Goal: Information Seeking & Learning: Learn about a topic

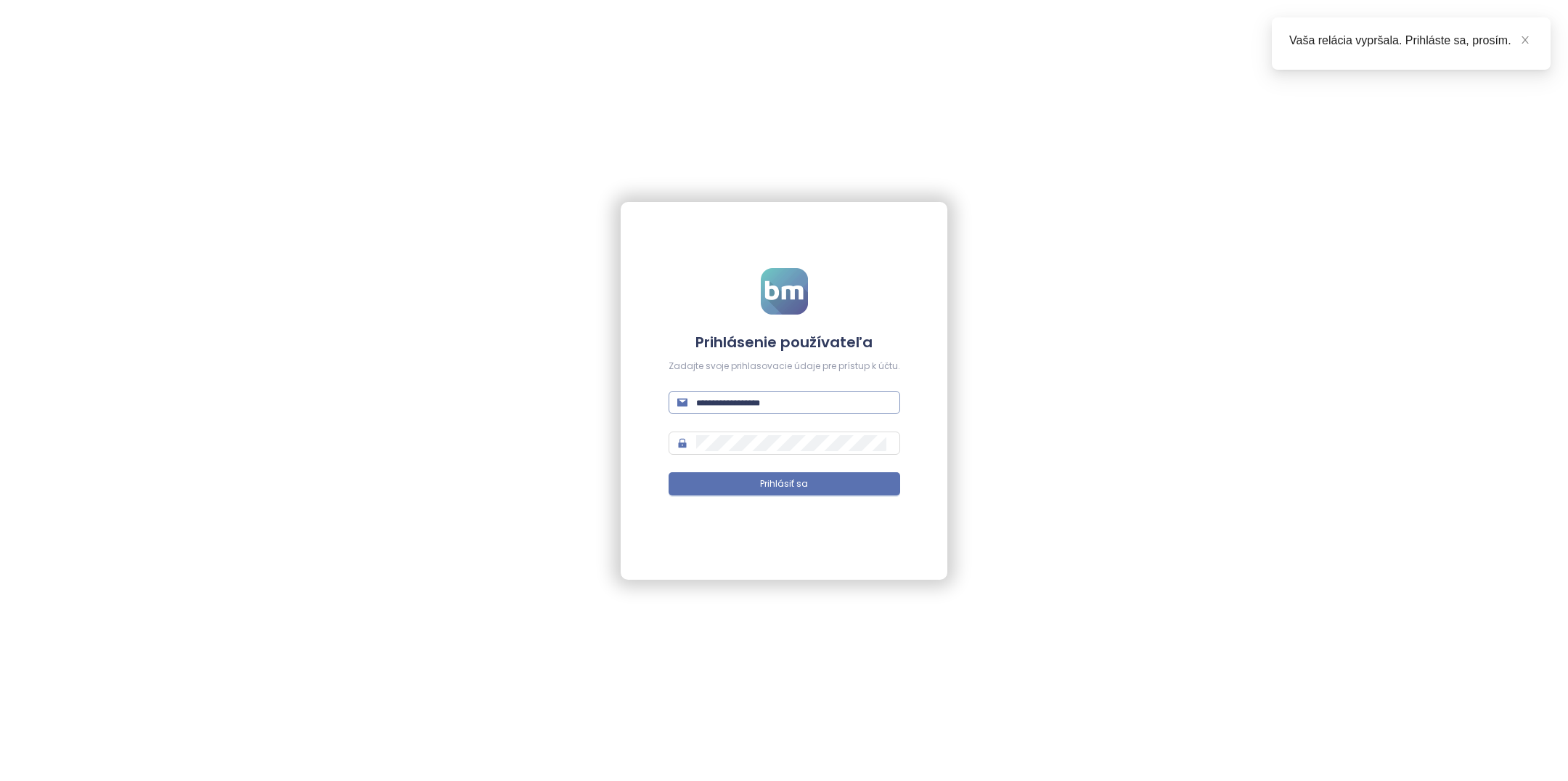
type input "**********"
click at [794, 400] on input "**********" at bounding box center [794, 403] width 196 height 16
click at [808, 480] on button "Prihlásiť sa" at bounding box center [784, 483] width 231 height 24
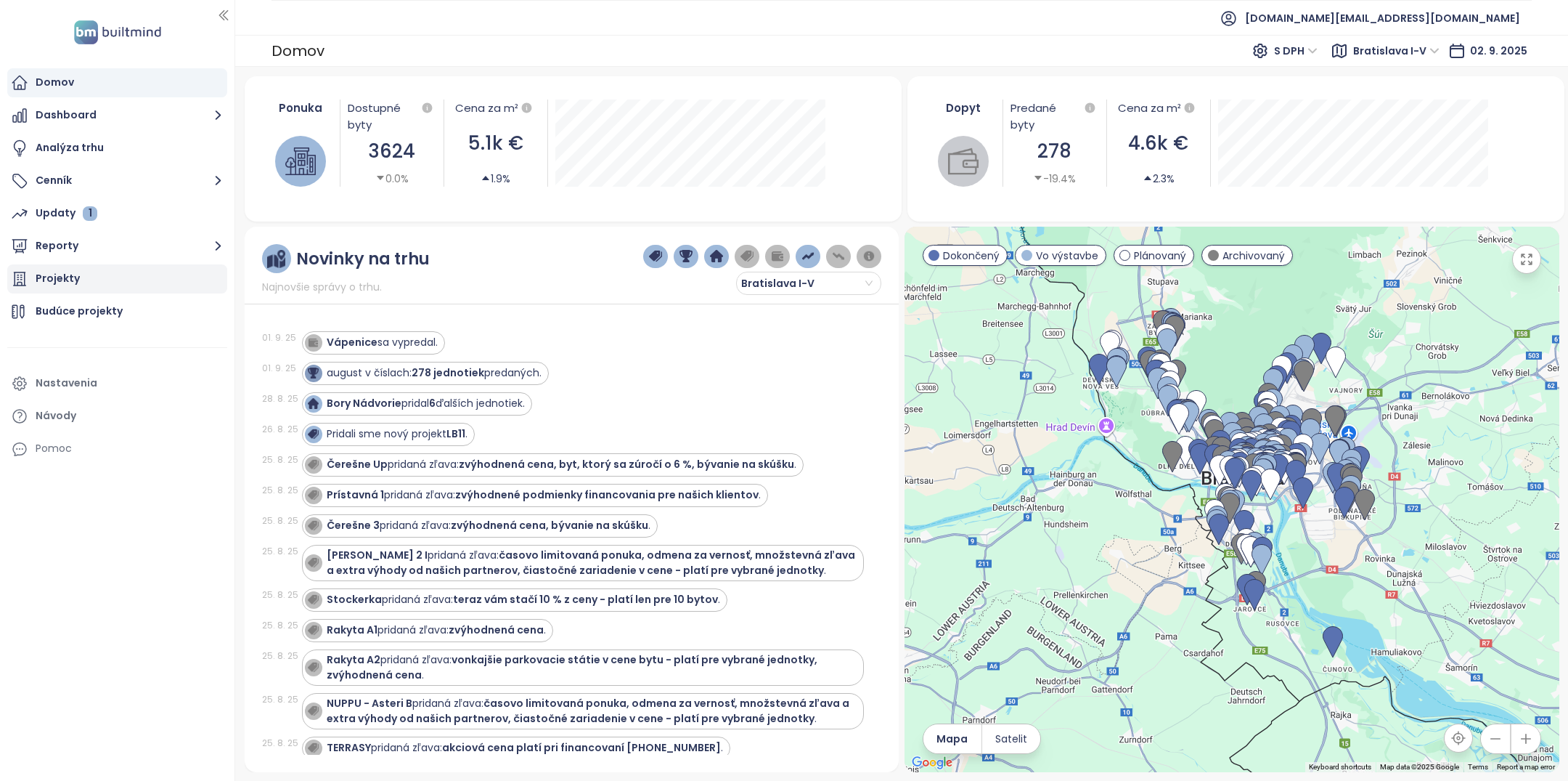
click at [125, 274] on div "Projekty" at bounding box center [117, 279] width 220 height 29
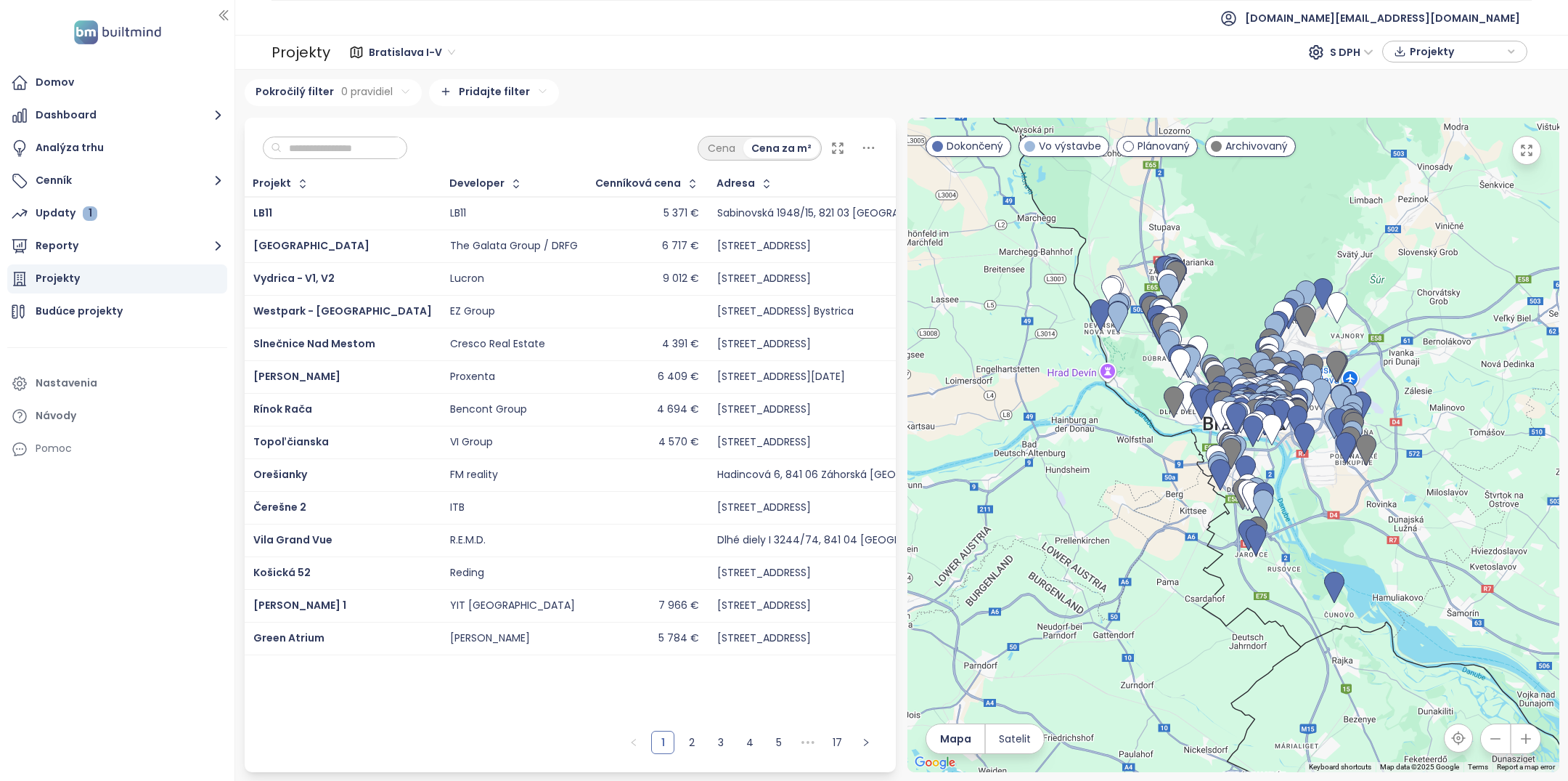
click at [364, 140] on input "text" at bounding box center [340, 148] width 118 height 22
type input "*"
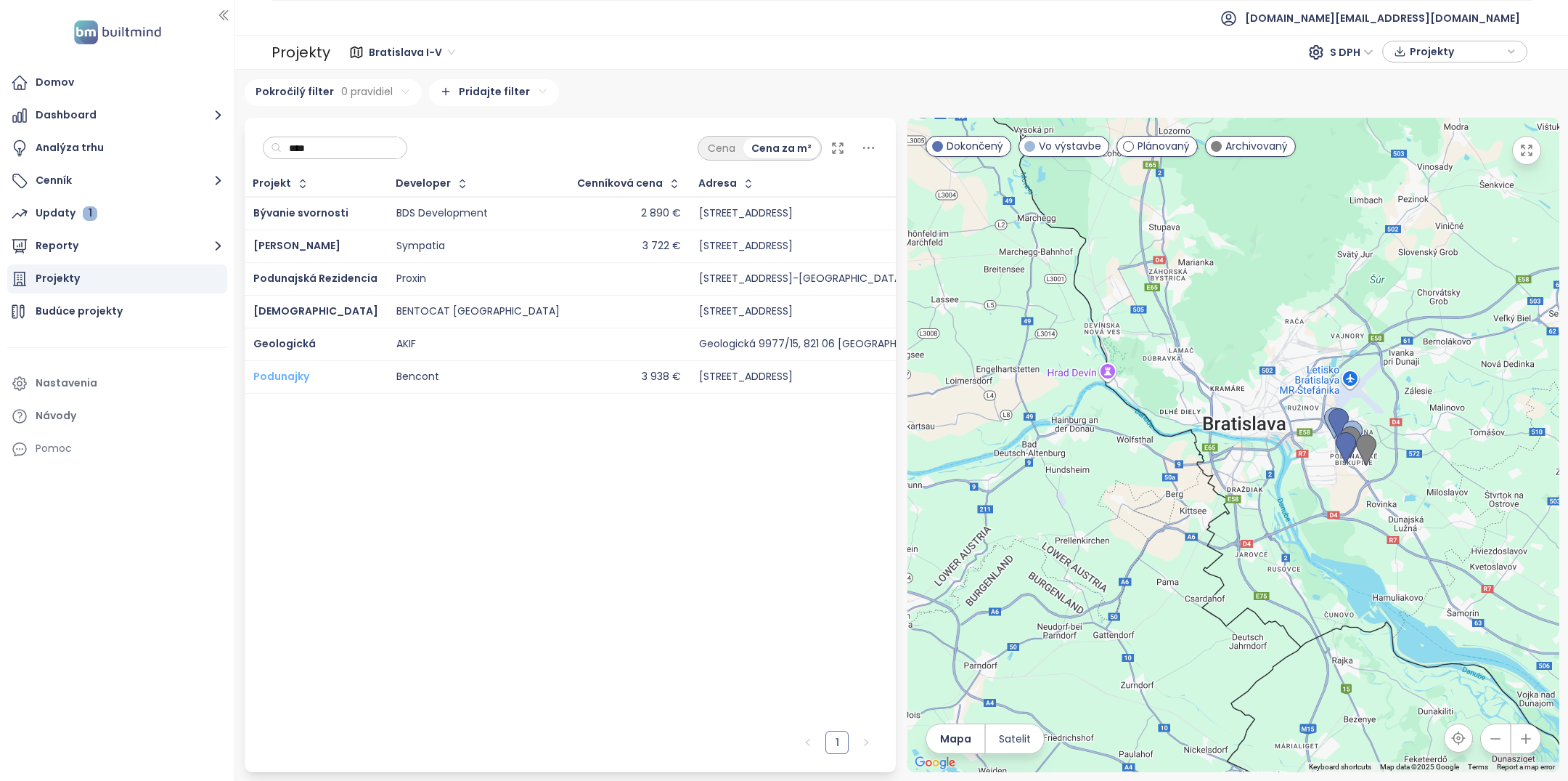
type input "****"
click at [286, 371] on span "Podunajky" at bounding box center [281, 376] width 56 height 15
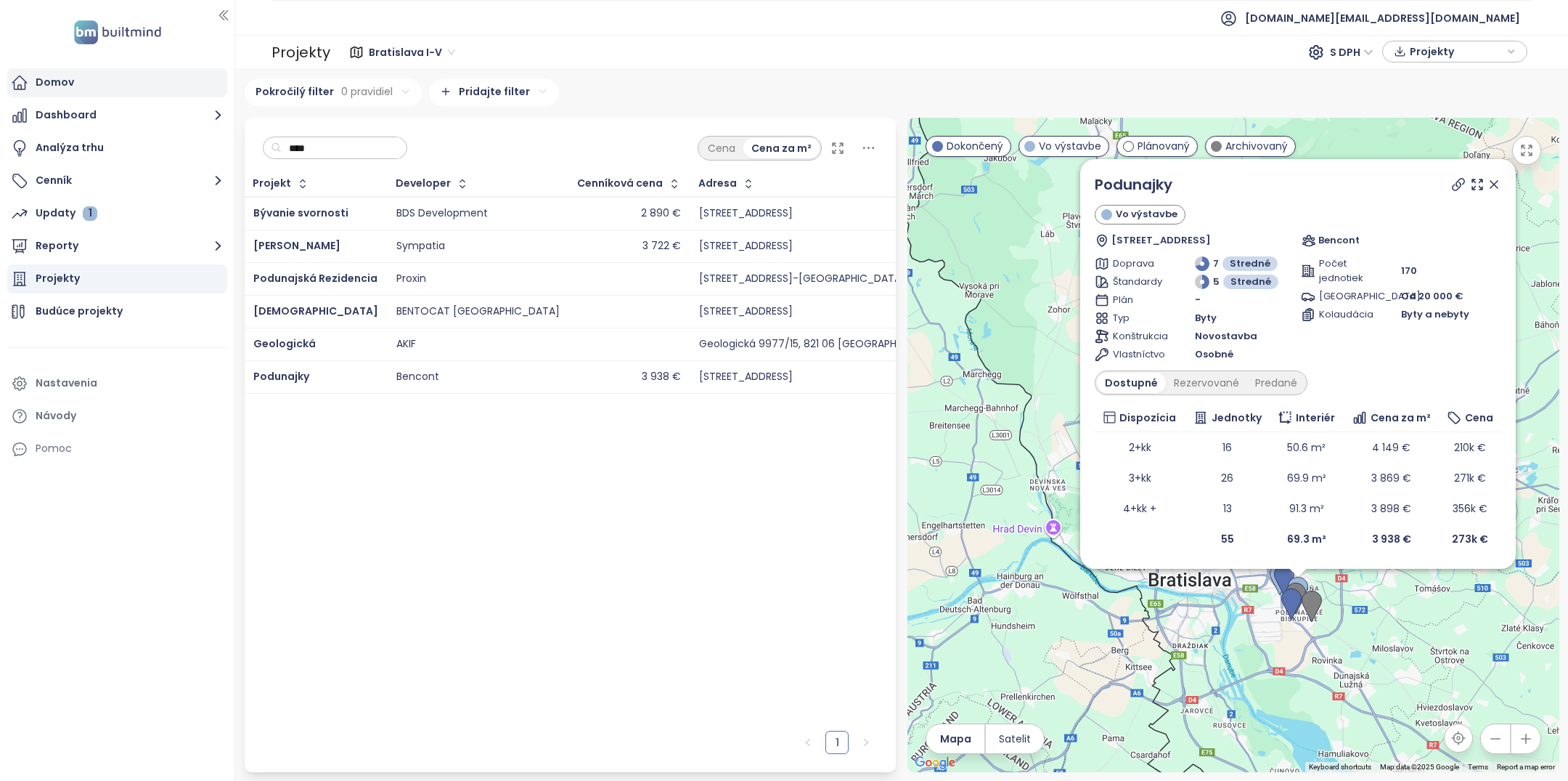
click at [148, 92] on div "Domov" at bounding box center [117, 83] width 220 height 29
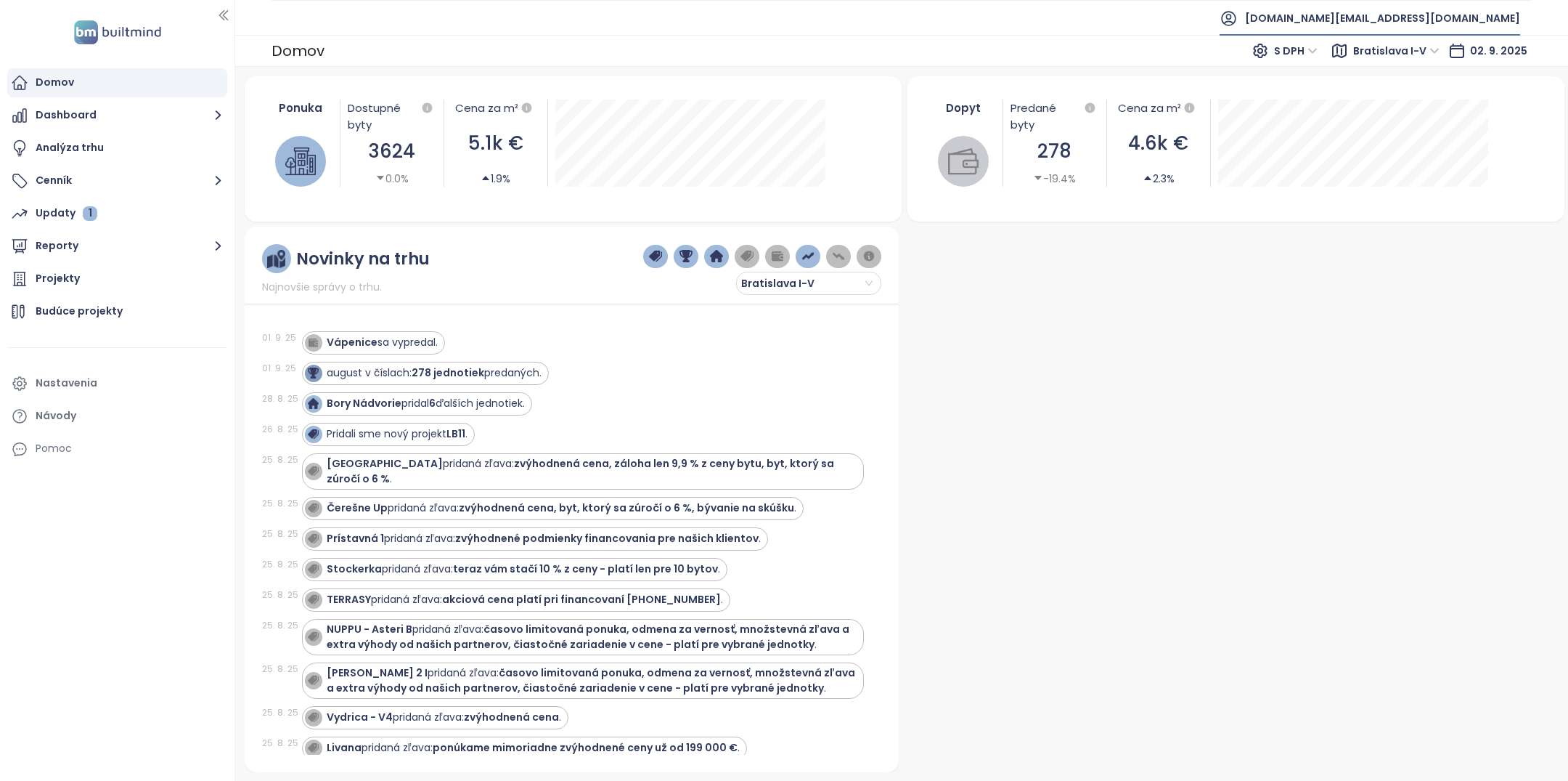
click at [1411, 7] on span "builtmind.sk@builtmind.com" at bounding box center [1382, 18] width 275 height 35
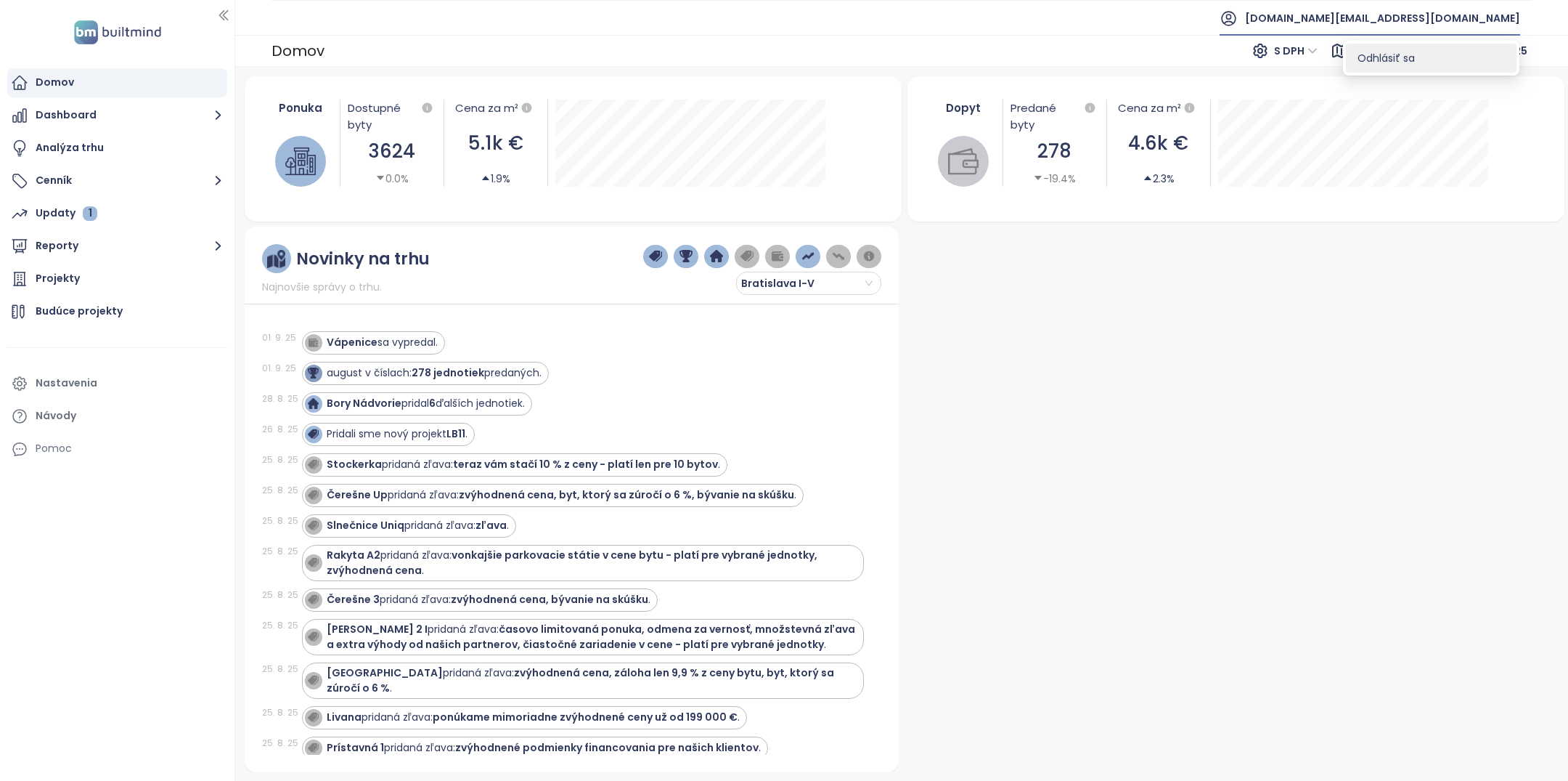
click at [1412, 55] on span "Odhlásiť sa" at bounding box center [1386, 58] width 58 height 15
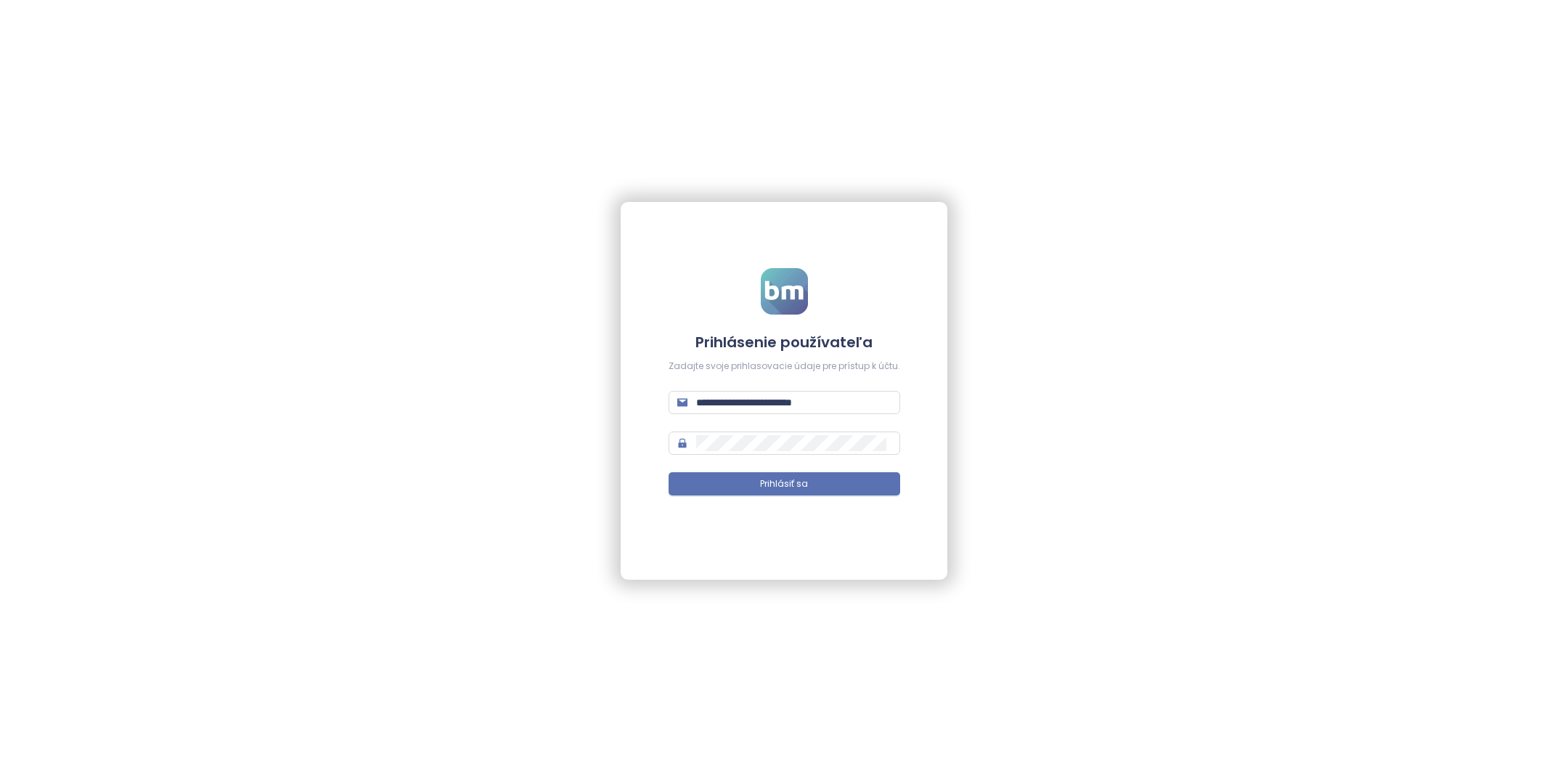
click at [827, 386] on form "**********" at bounding box center [784, 390] width 231 height 244
click at [827, 395] on input "**********" at bounding box center [794, 403] width 196 height 16
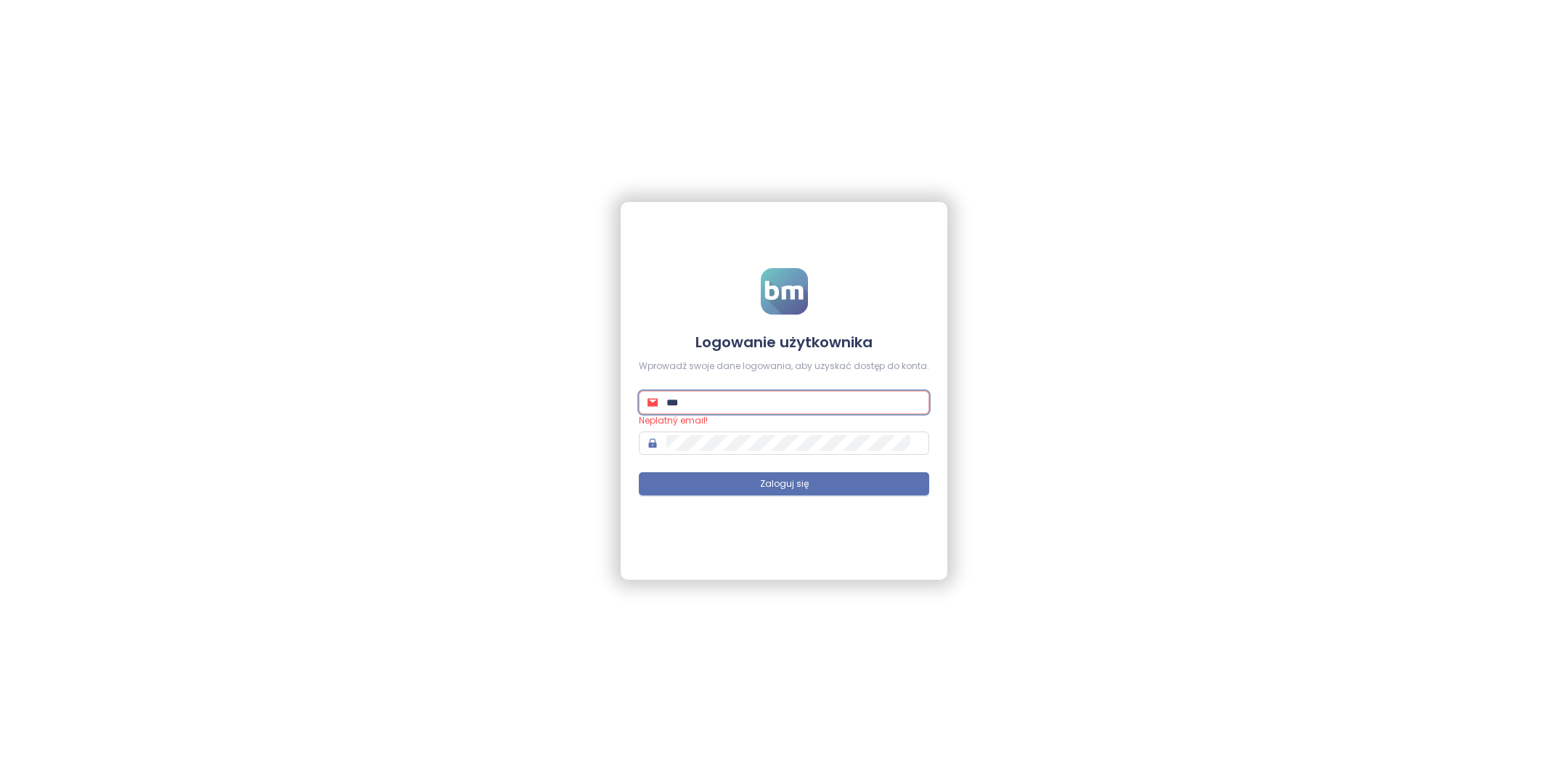
type input "**********"
click at [848, 477] on button "Zaloguj się" at bounding box center [784, 483] width 291 height 24
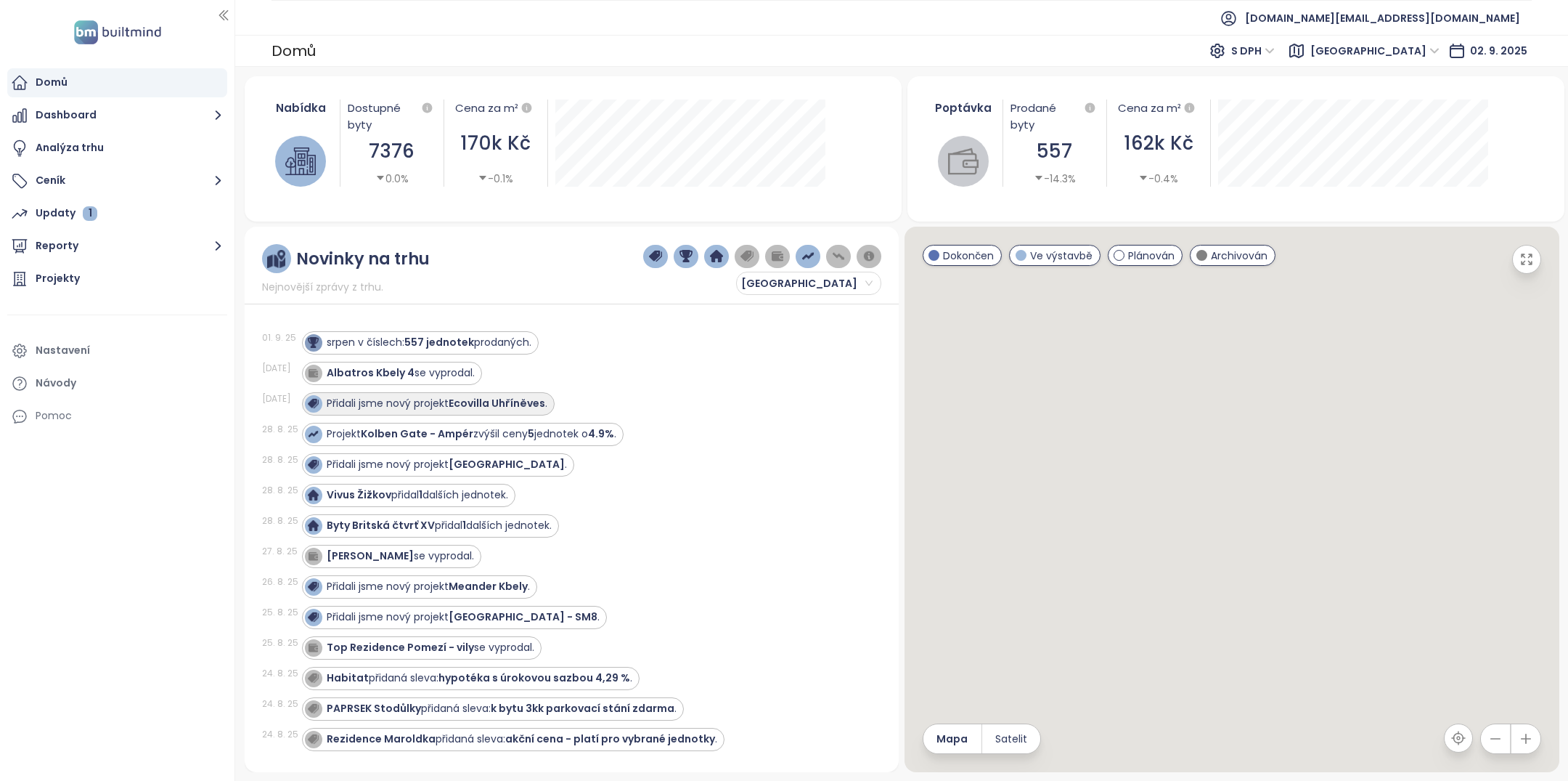
click at [475, 407] on strong "Ecovilla Uhříněves" at bounding box center [497, 403] width 97 height 15
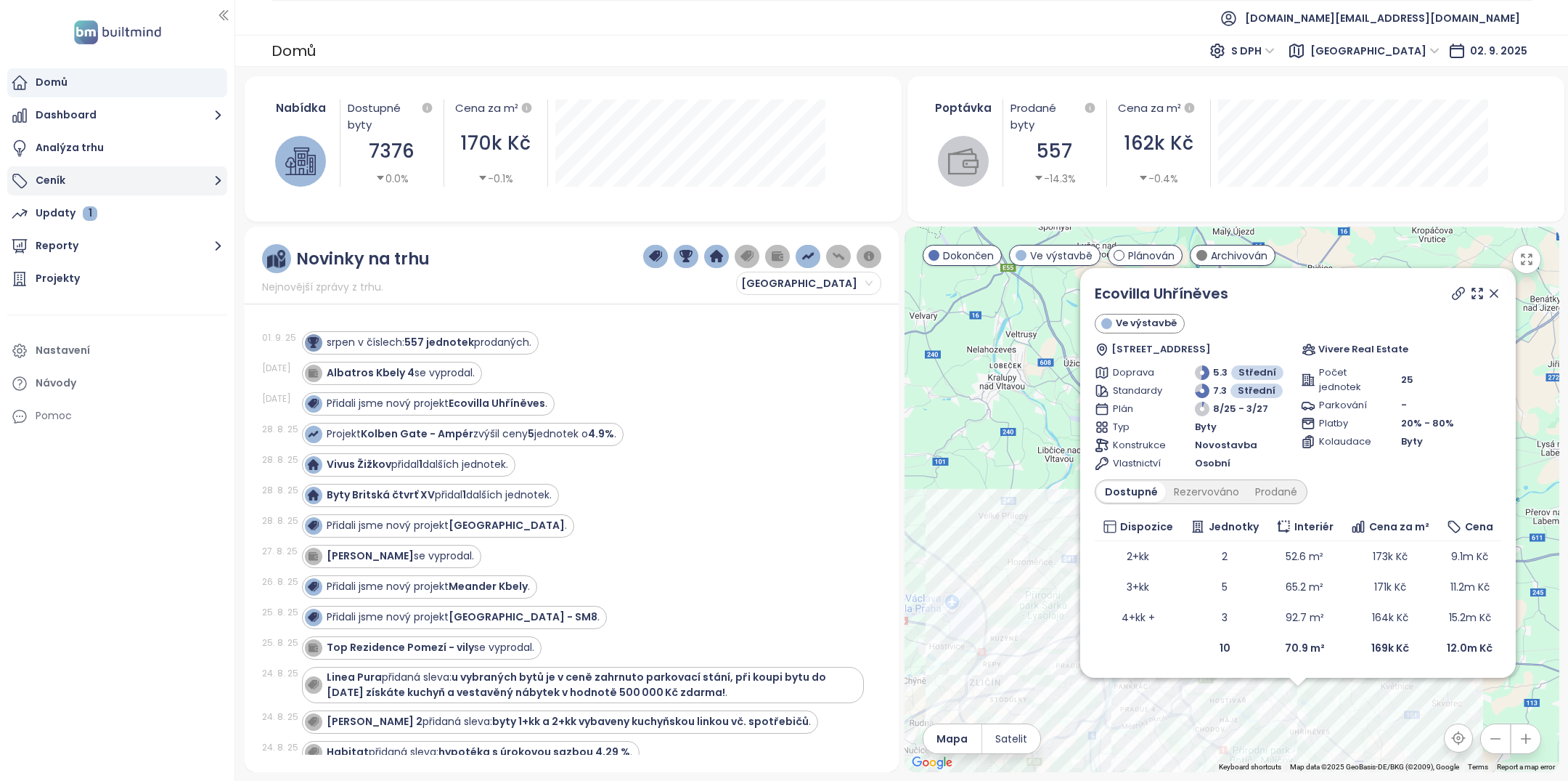
click at [149, 180] on button "Ceník" at bounding box center [117, 181] width 220 height 29
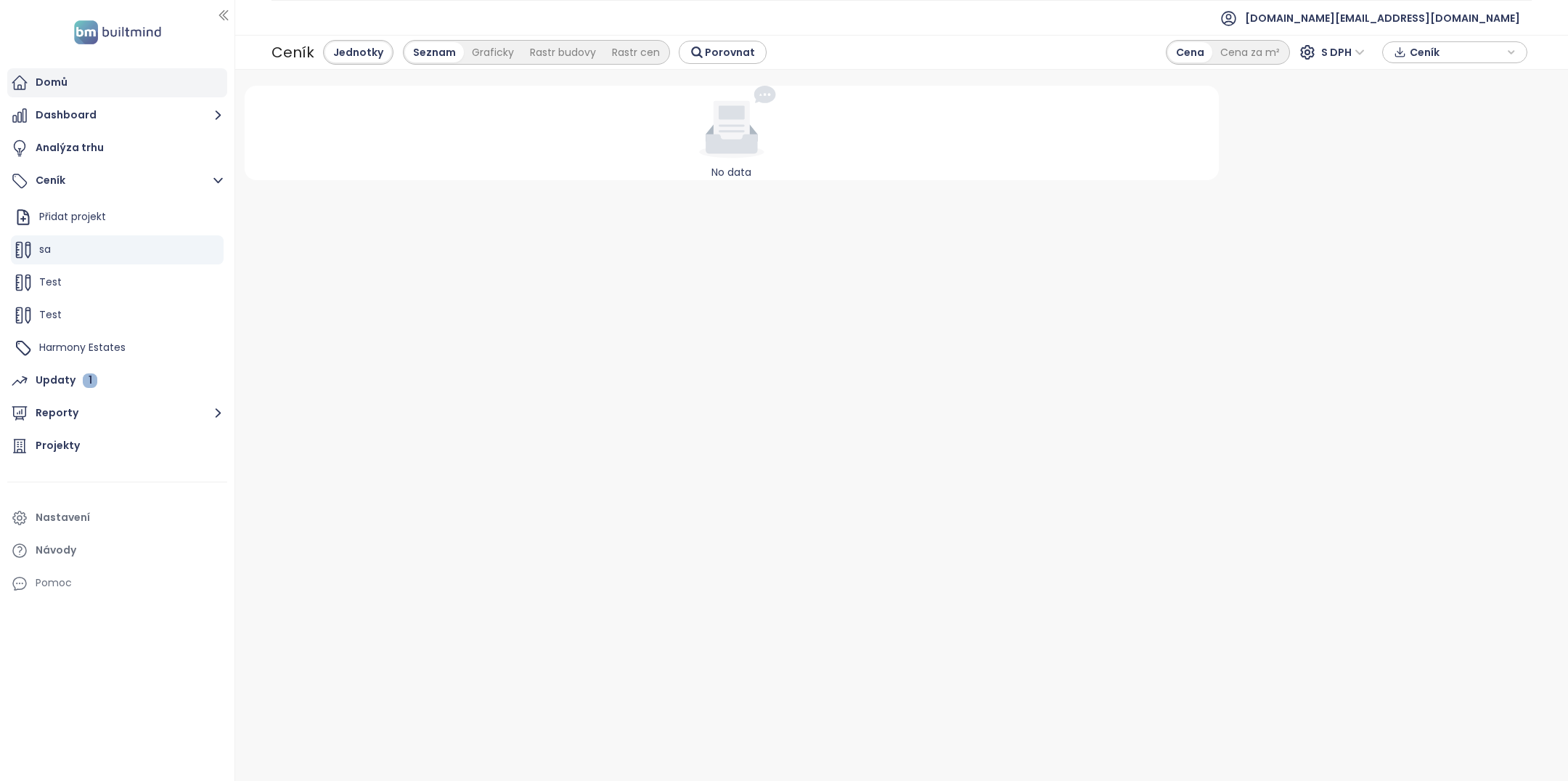
click at [135, 94] on div "Domů" at bounding box center [117, 83] width 220 height 29
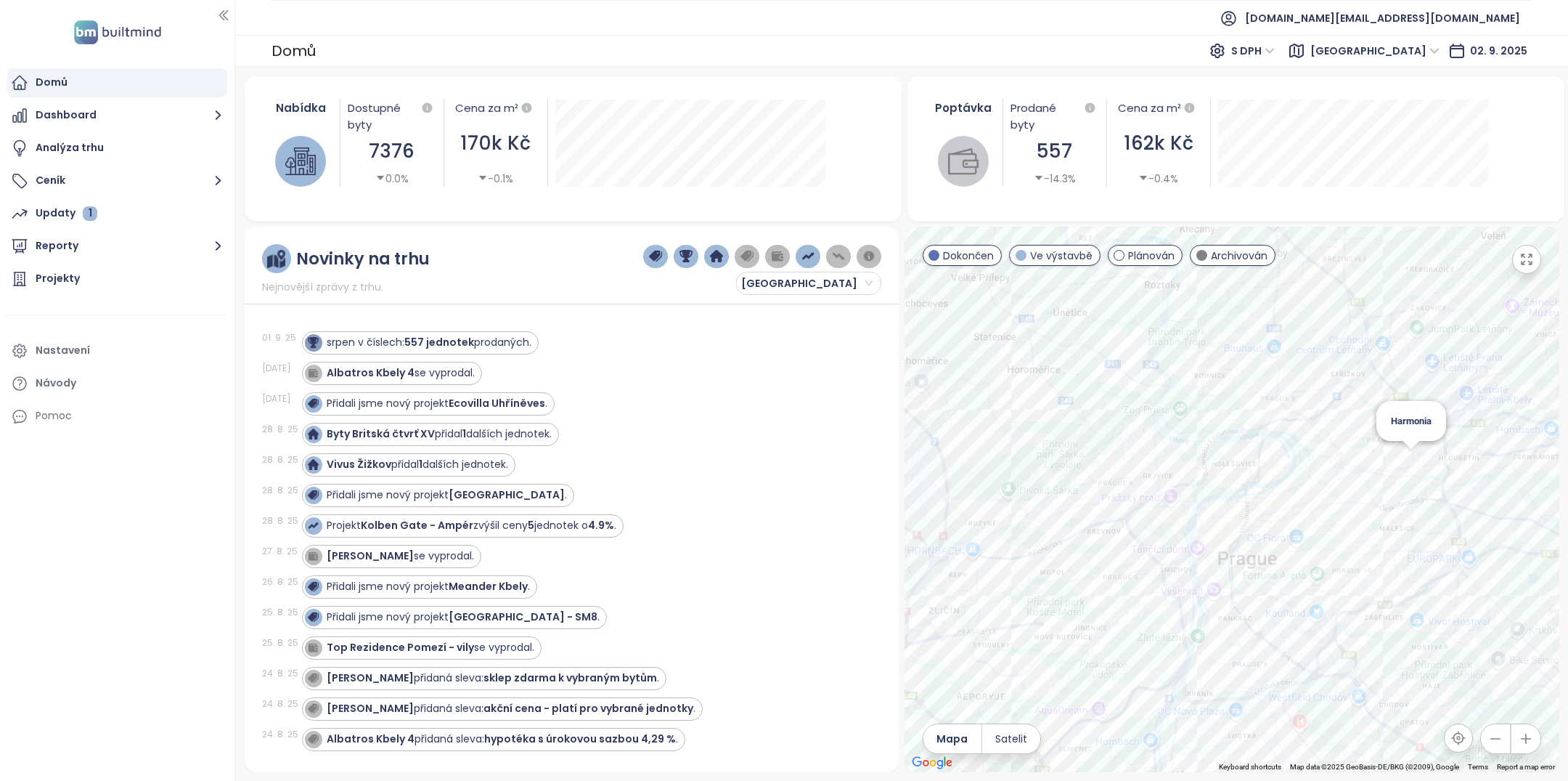
click at [1412, 466] on div "Harmonia" at bounding box center [1231, 499] width 655 height 546
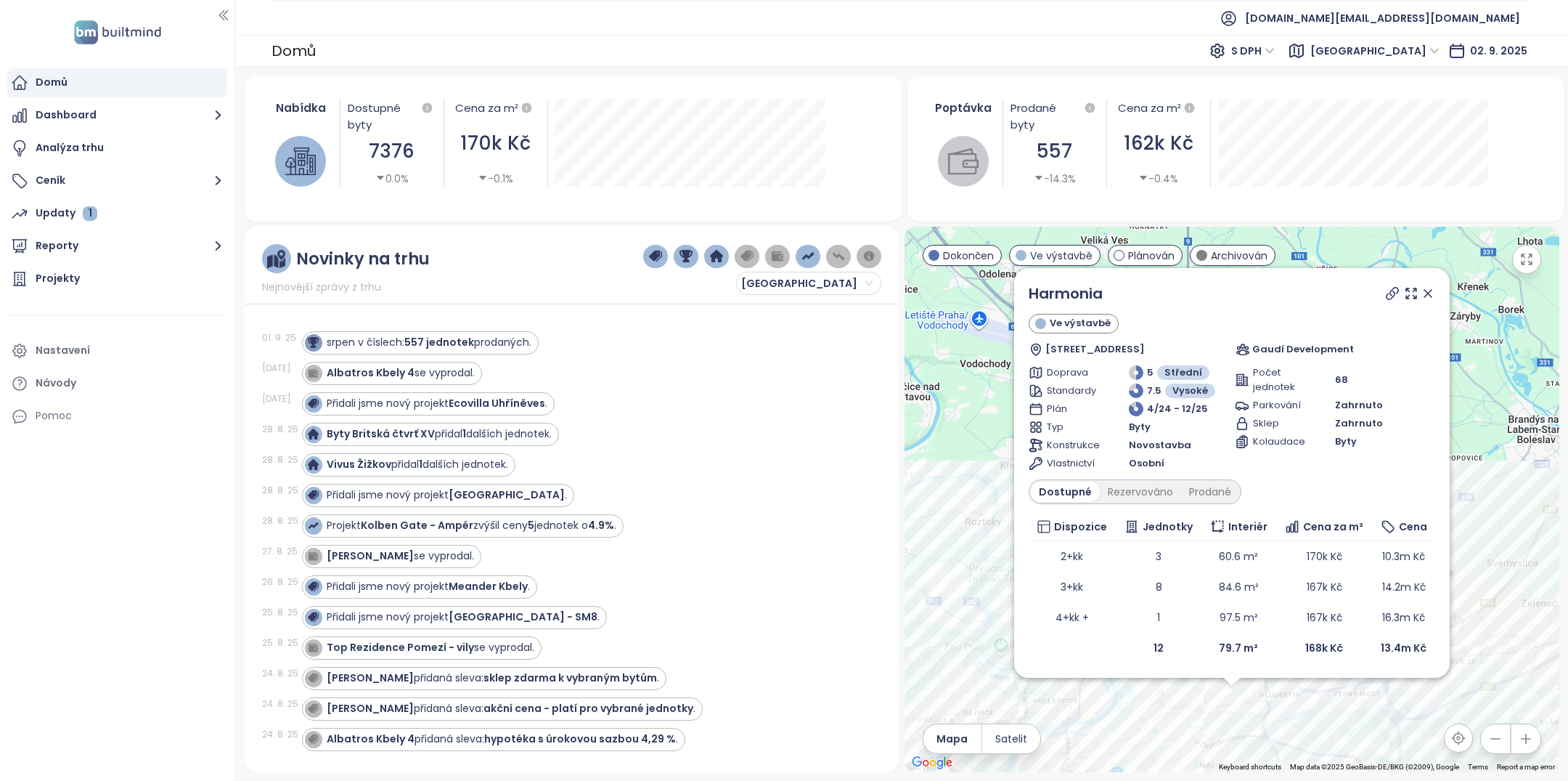
click at [1428, 300] on icon at bounding box center [1428, 293] width 15 height 15
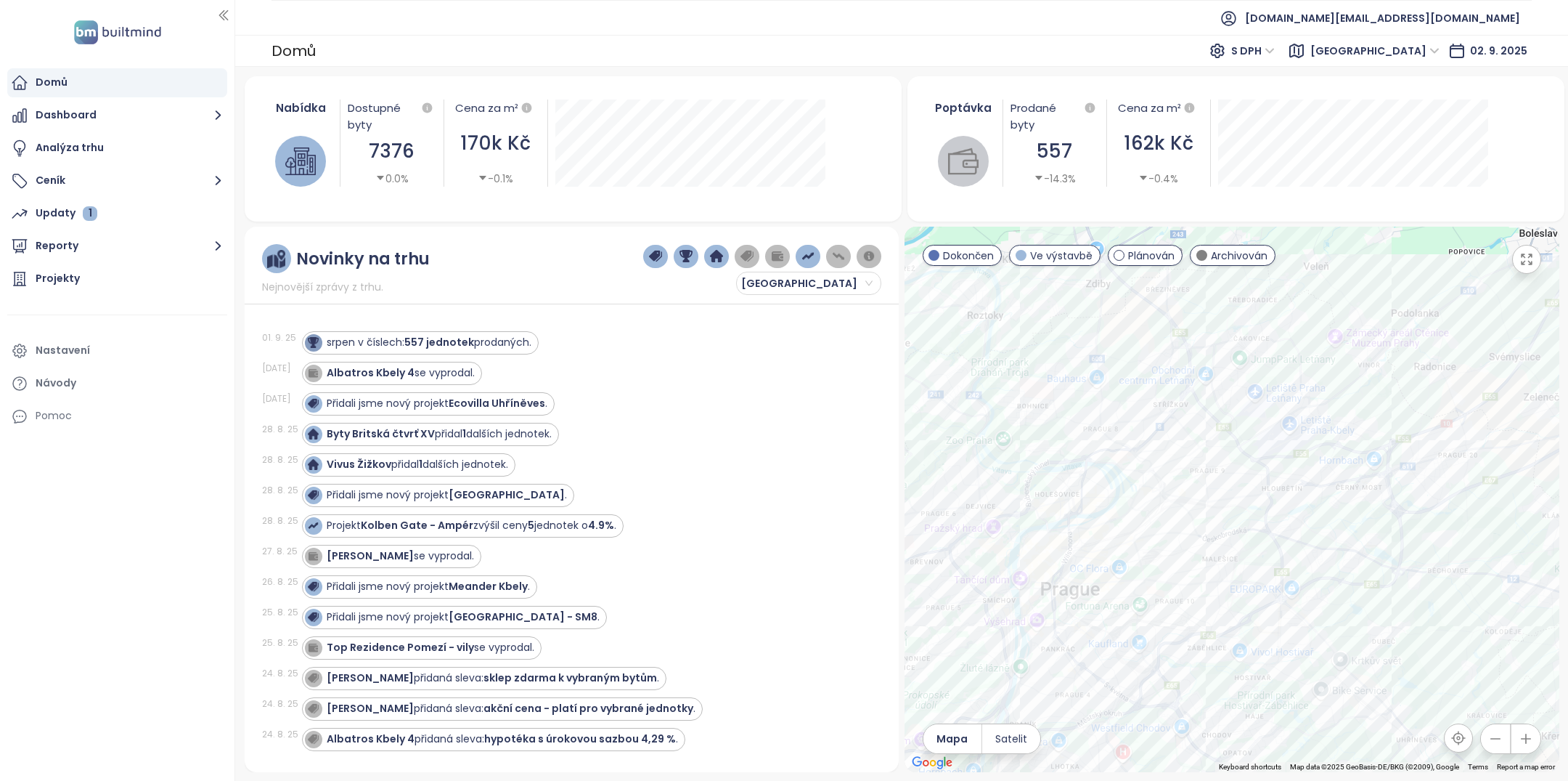
drag, startPoint x: 1415, startPoint y: 711, endPoint x: 1427, endPoint y: 502, distance: 209.3
click at [1427, 502] on div at bounding box center [1231, 499] width 655 height 546
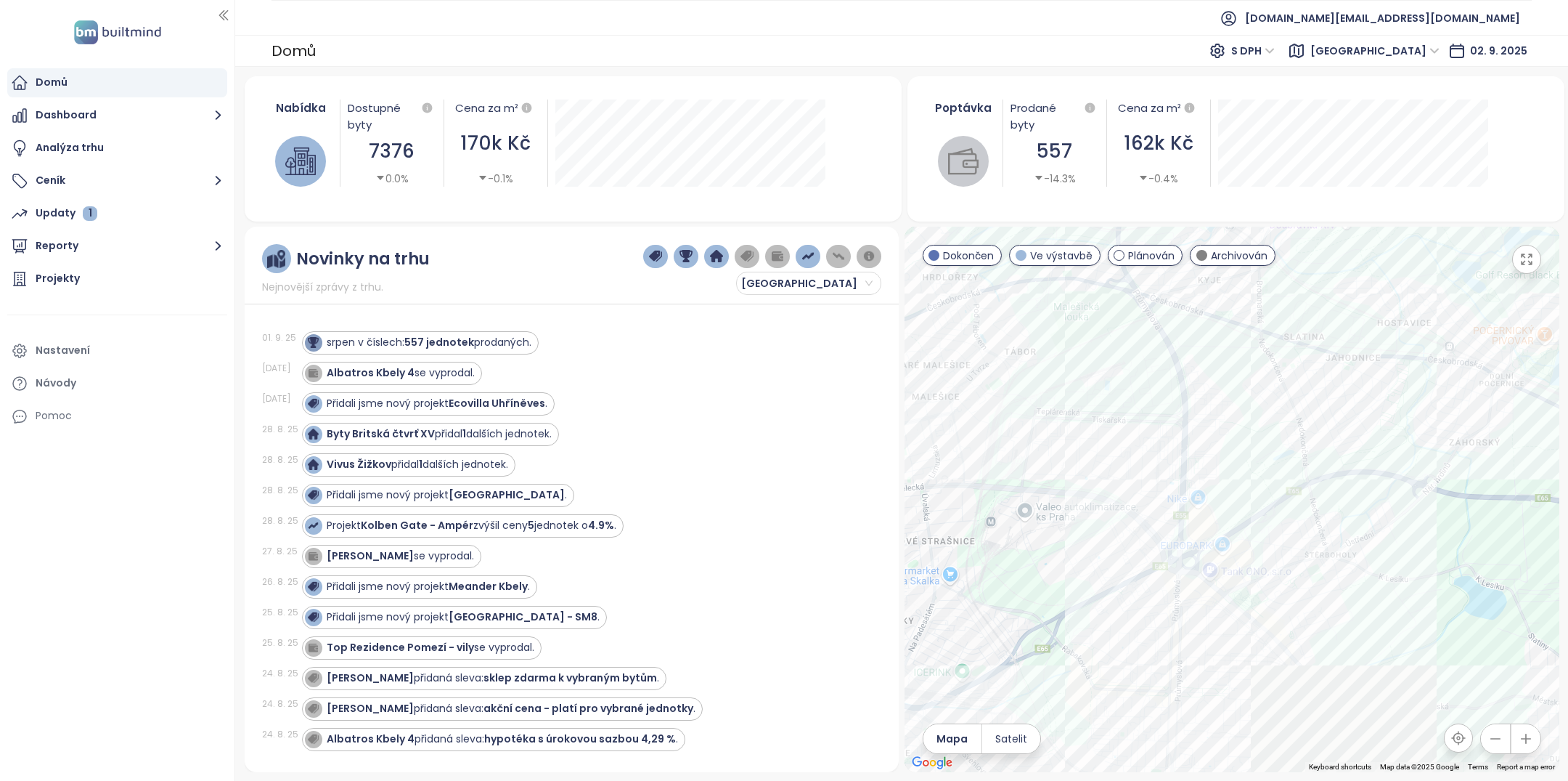
drag, startPoint x: 1120, startPoint y: 563, endPoint x: 1264, endPoint y: 376, distance: 236.0
click at [1263, 377] on div at bounding box center [1231, 499] width 655 height 546
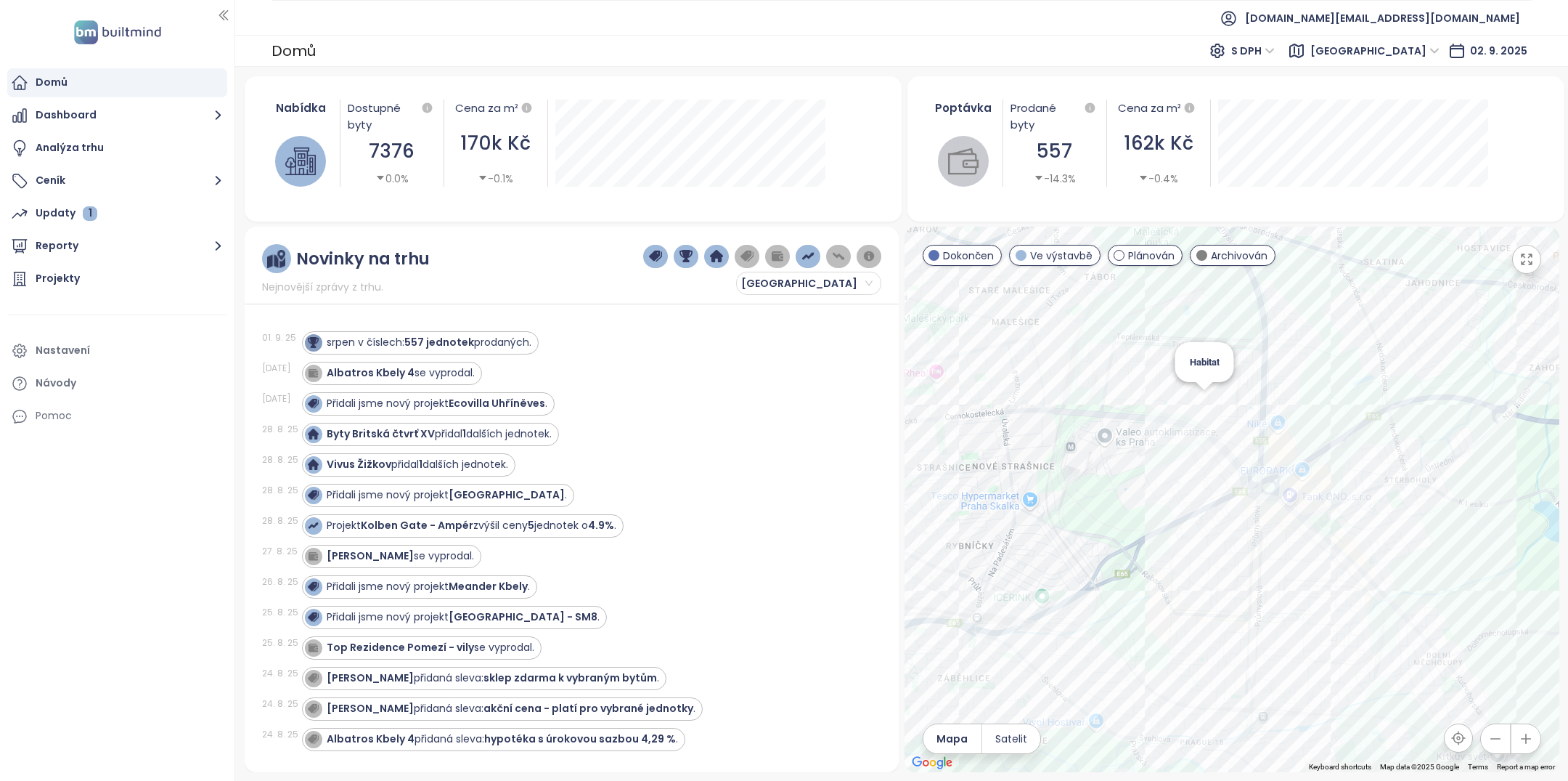
click at [1208, 398] on div "Habitat" at bounding box center [1231, 499] width 655 height 546
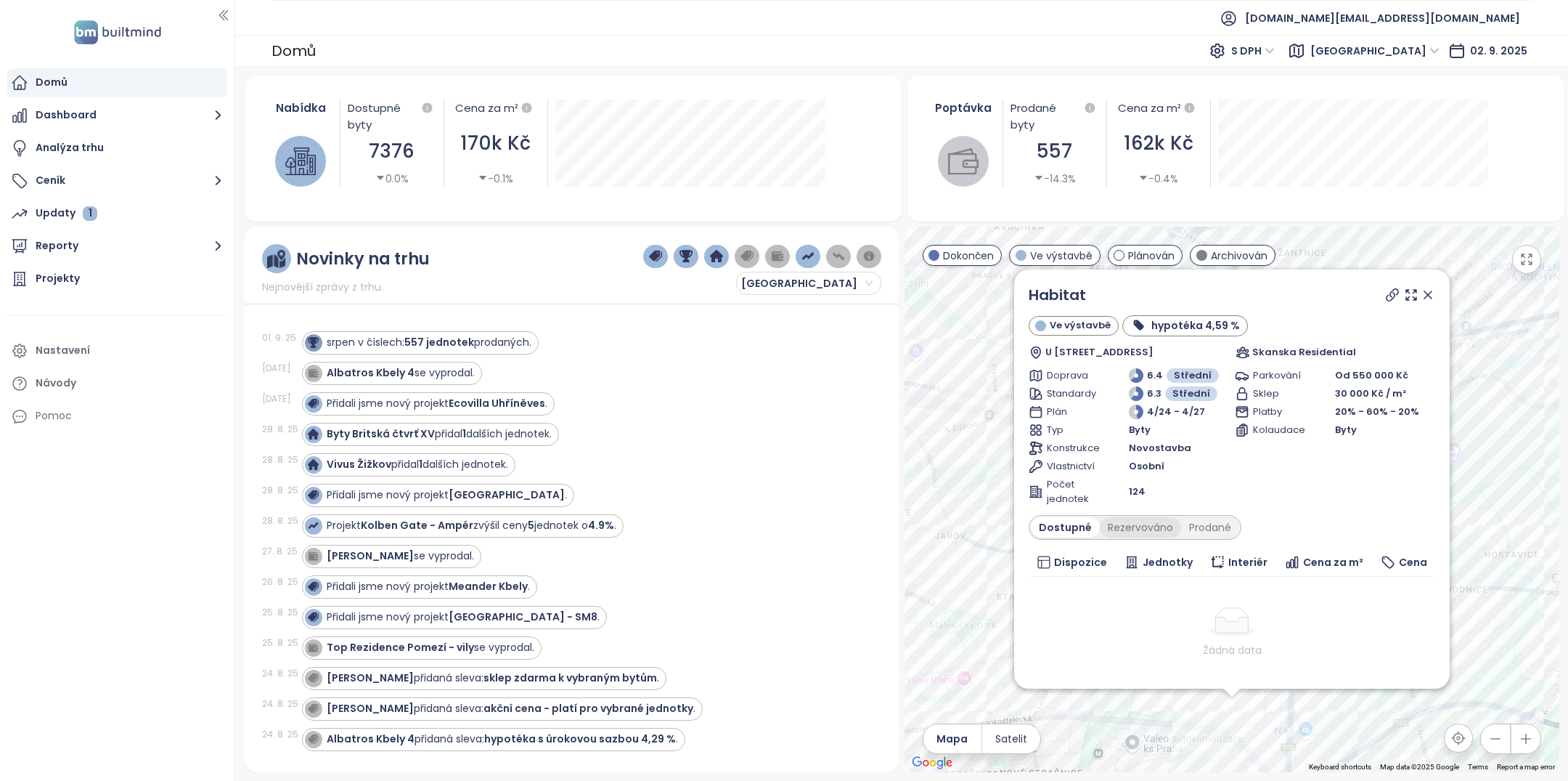
click at [1138, 533] on div "Rezervováno" at bounding box center [1140, 527] width 81 height 20
click at [1187, 529] on div "Prodané" at bounding box center [1211, 527] width 58 height 20
click at [1063, 296] on link "Habitat" at bounding box center [1057, 295] width 58 height 20
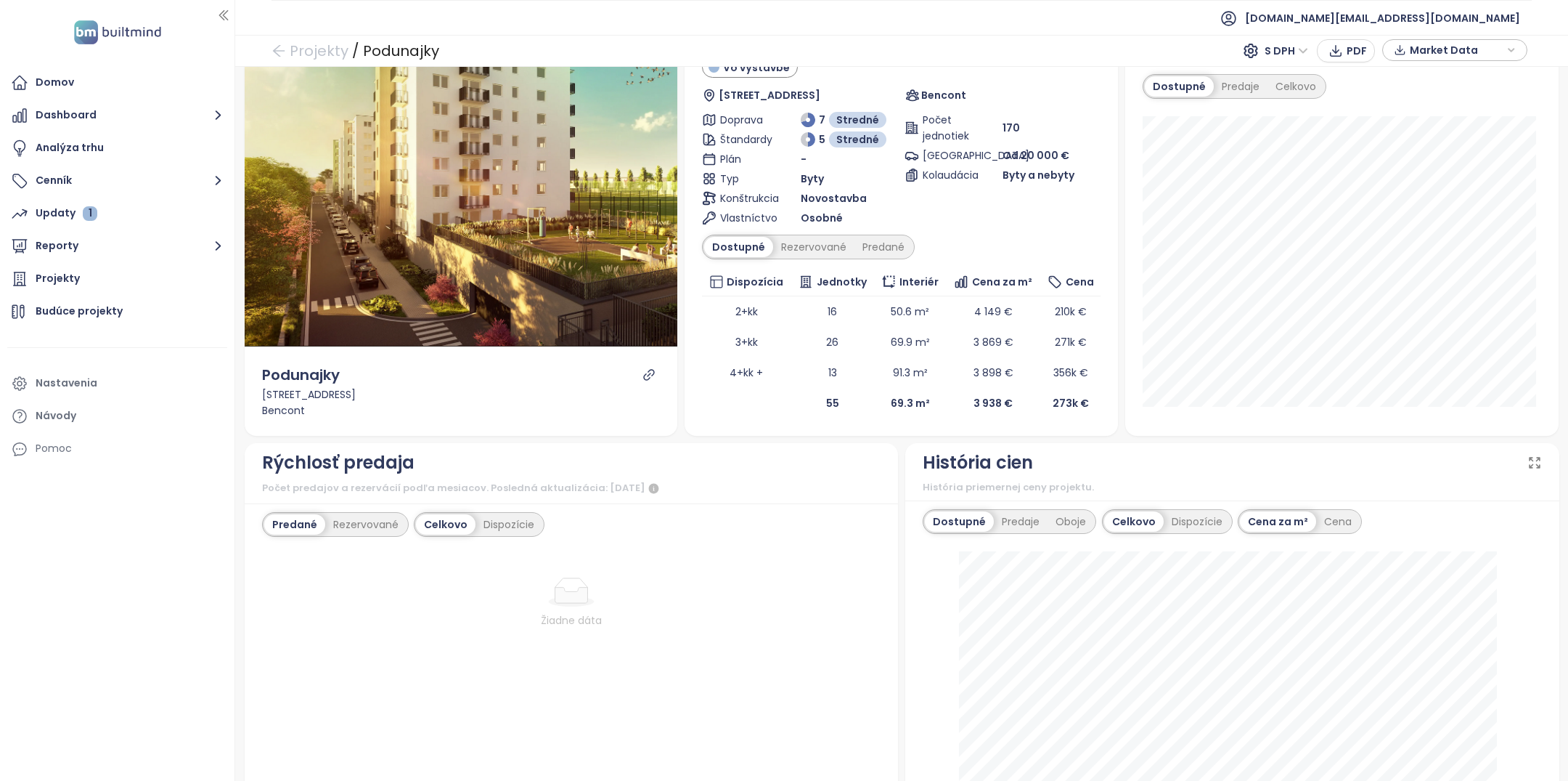
scroll to position [67, 0]
click at [75, 84] on div "Domov" at bounding box center [117, 83] width 220 height 29
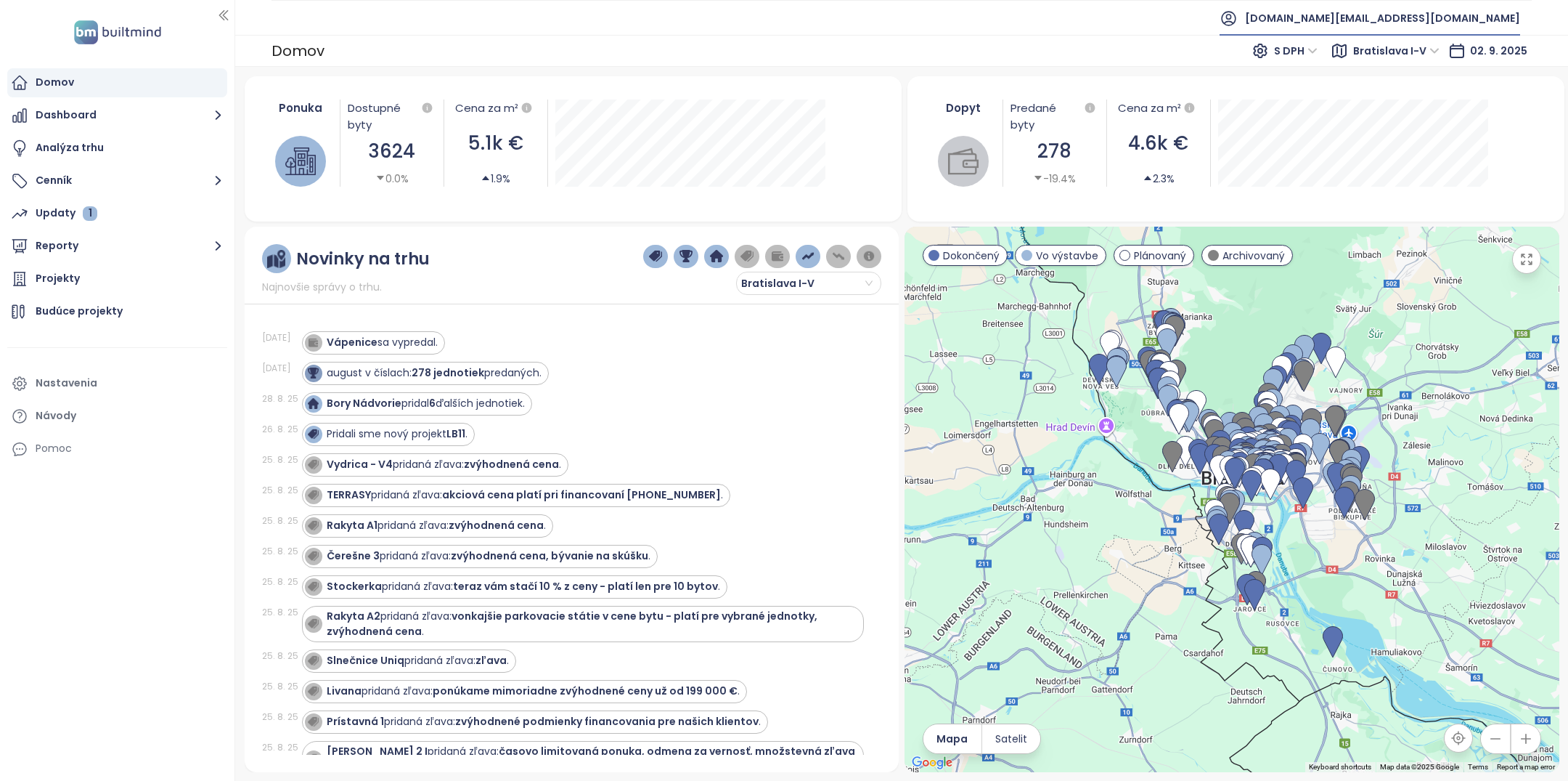
click at [1442, 14] on span "builtmind.sk@builtmind.com" at bounding box center [1382, 18] width 275 height 35
click at [1401, 61] on span "Odhlásiť sa" at bounding box center [1386, 58] width 58 height 15
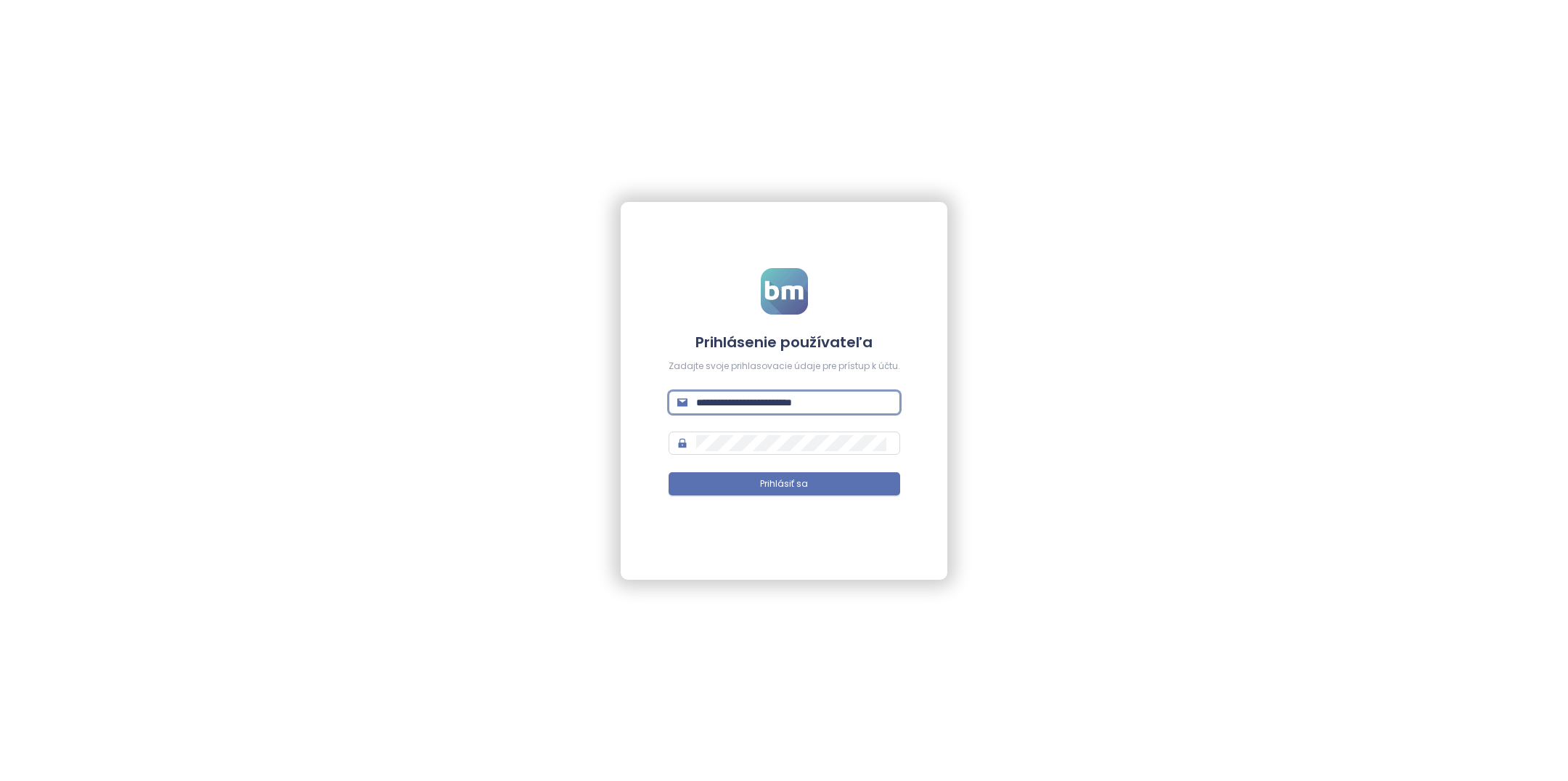
click at [801, 402] on input "**********" at bounding box center [794, 403] width 196 height 16
click at [726, 399] on input "**********" at bounding box center [794, 403] width 196 height 16
type input "**********"
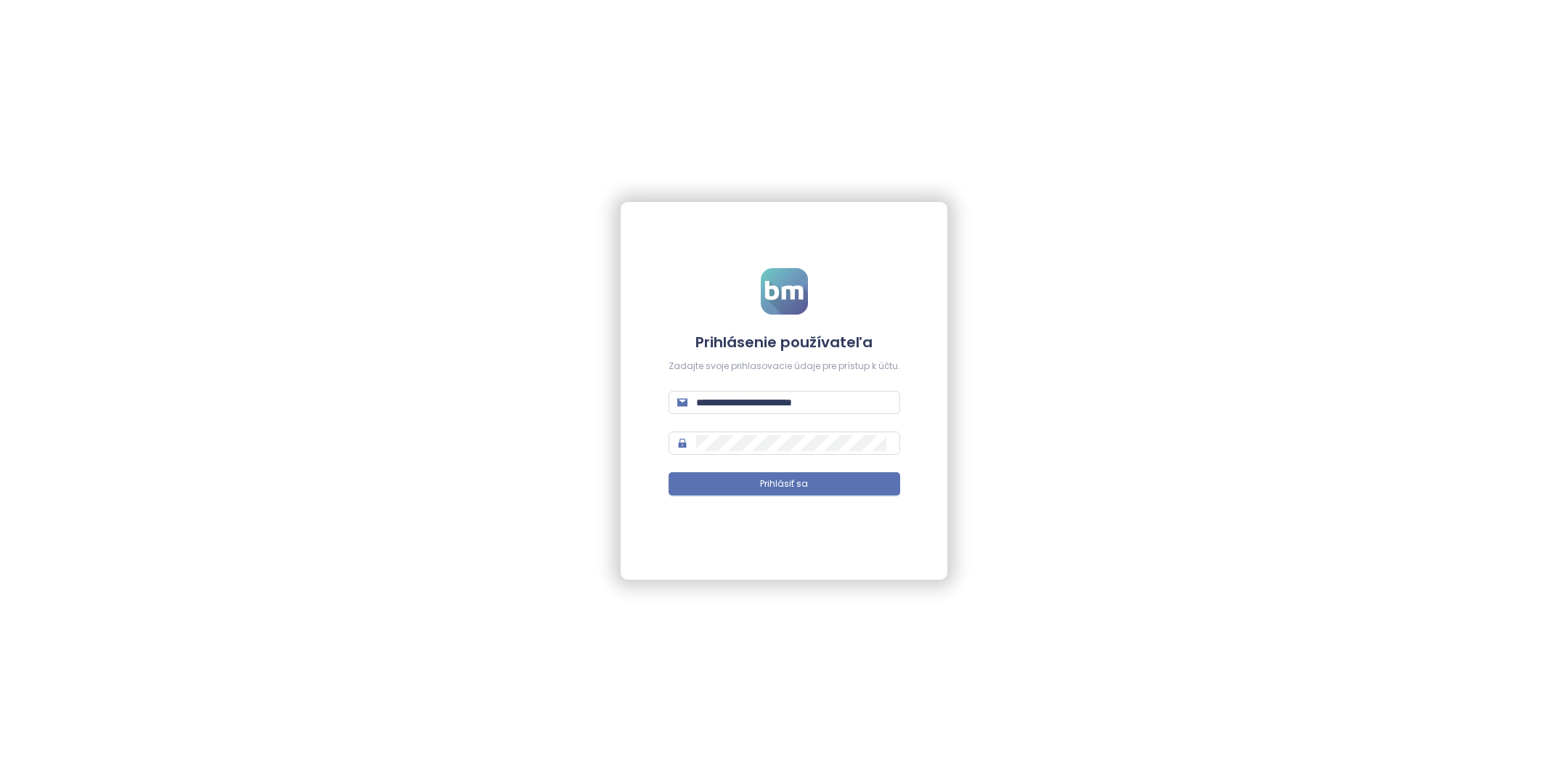
click at [798, 506] on form "**********" at bounding box center [784, 390] width 231 height 244
click at [798, 486] on span "Prihlásiť sa" at bounding box center [783, 484] width 48 height 14
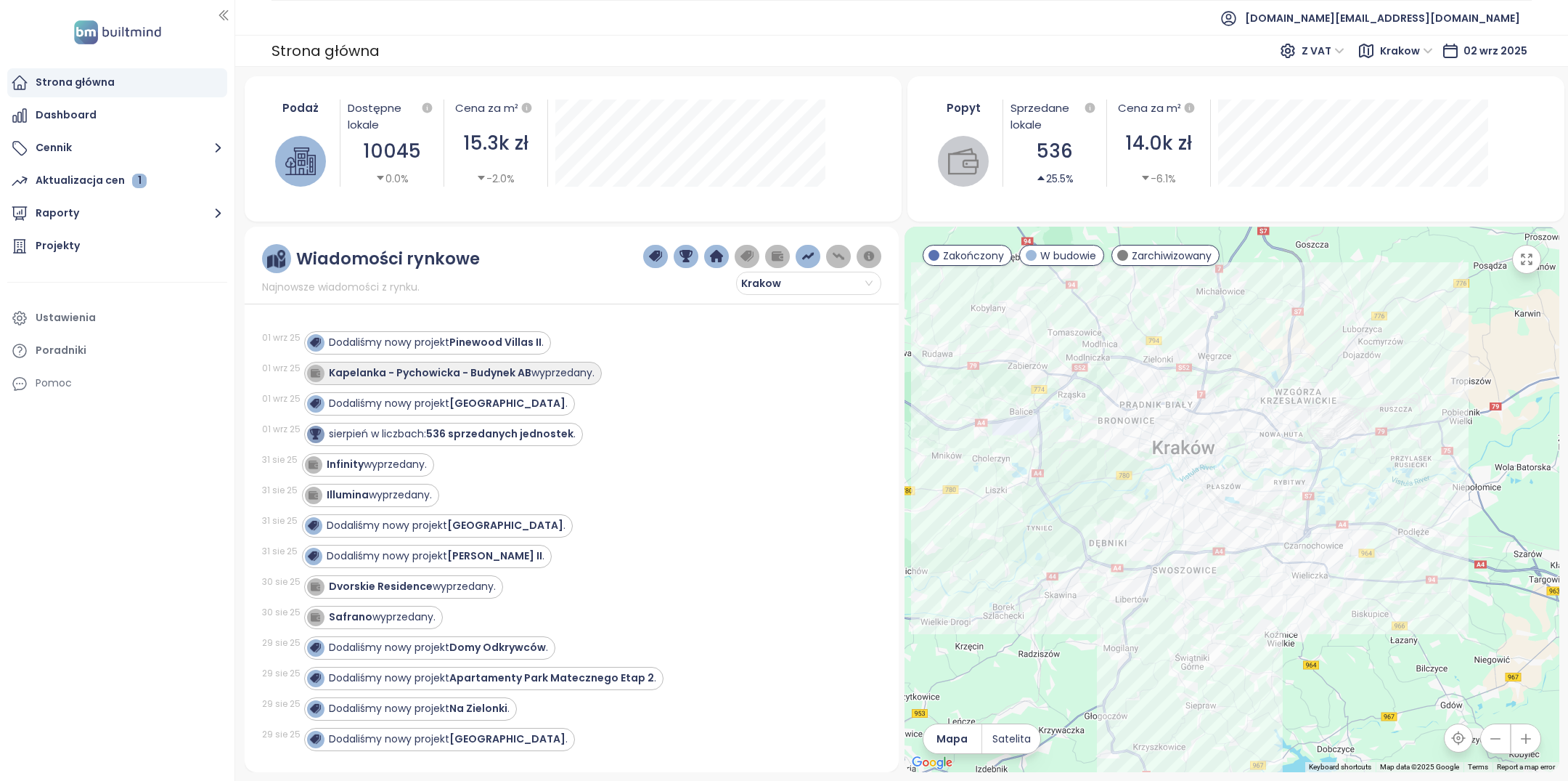
click at [377, 371] on strong "Kapelanka - Pychowicka - Budynek AB" at bounding box center [430, 373] width 203 height 15
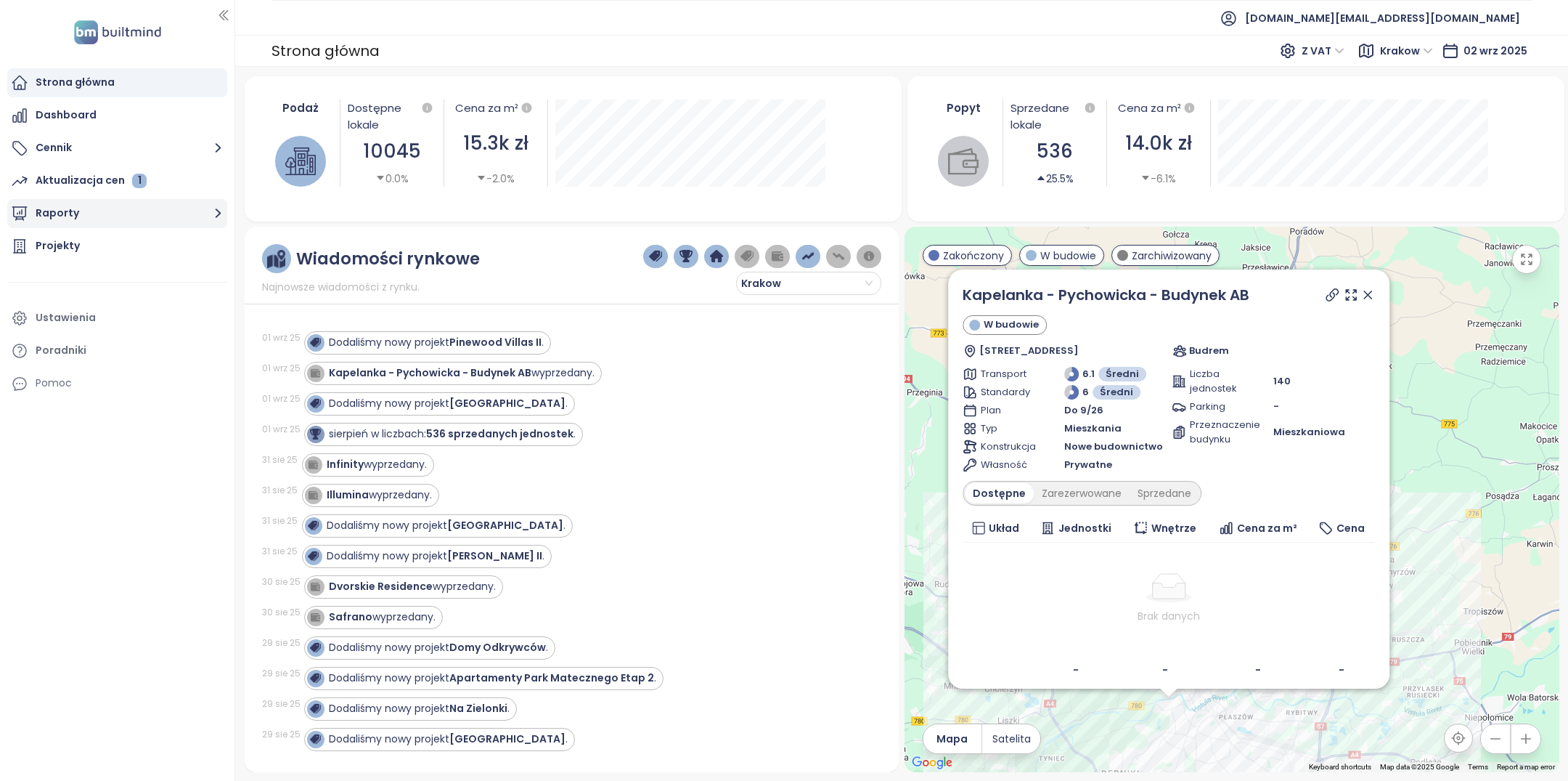
click at [101, 210] on button "Raporty" at bounding box center [117, 214] width 220 height 29
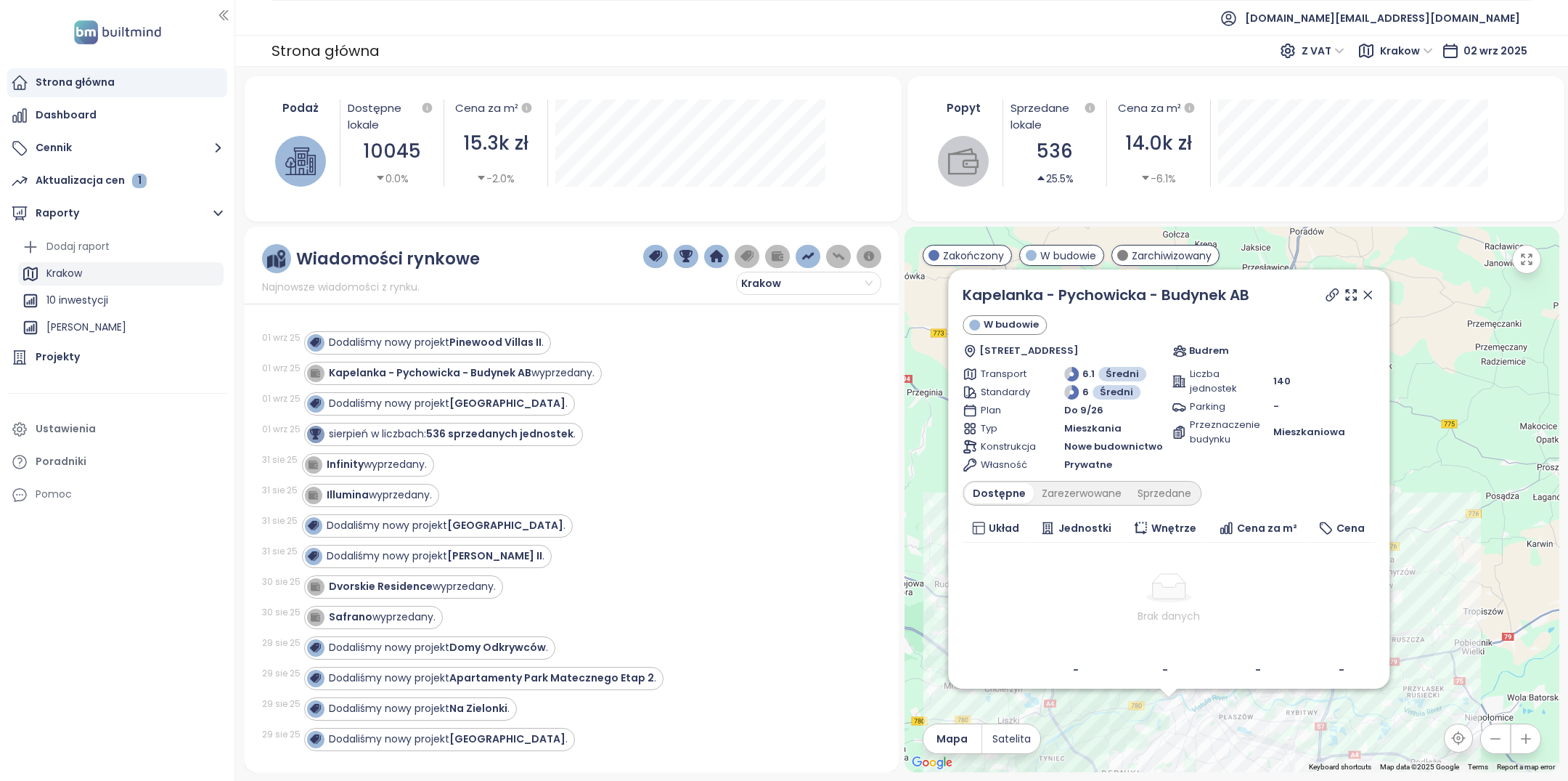
click at [101, 272] on div "Krakow" at bounding box center [120, 274] width 205 height 24
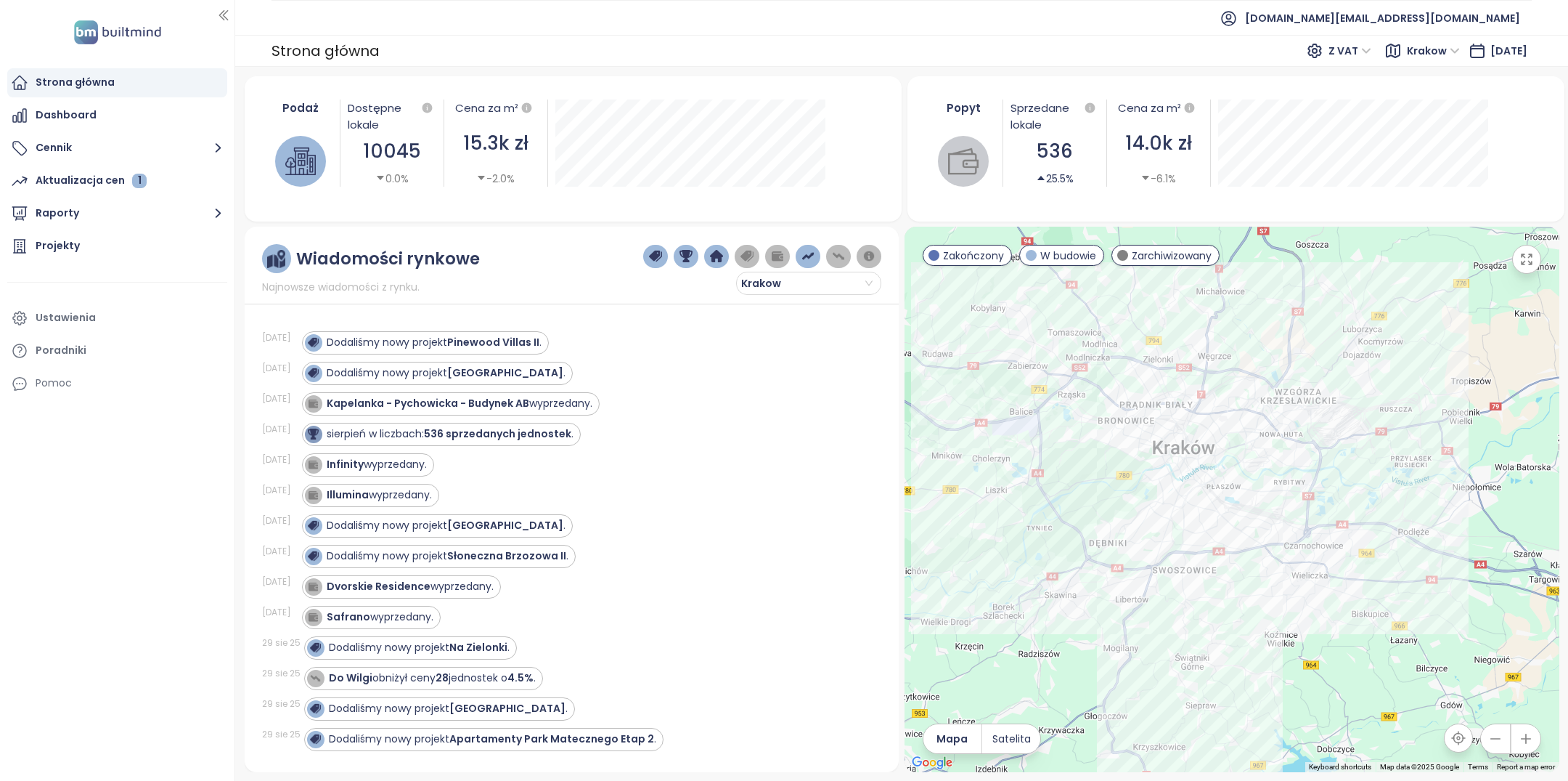
click at [97, 89] on div "Strona główna" at bounding box center [75, 82] width 79 height 18
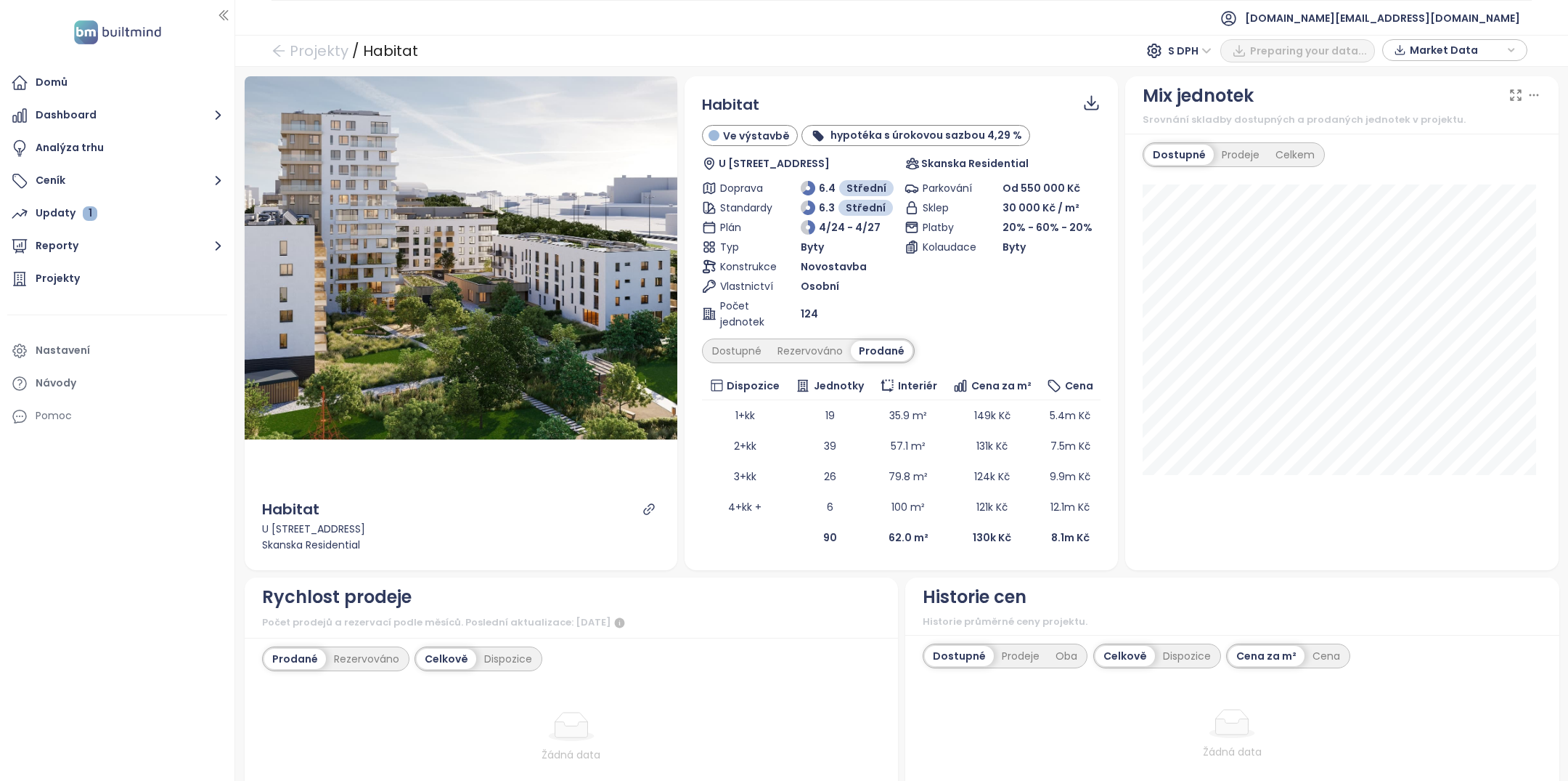
click at [638, 518] on div at bounding box center [648, 510] width 22 height 23
click at [643, 512] on icon "link" at bounding box center [649, 509] width 13 height 13
click at [808, 354] on div "Rezervováno" at bounding box center [810, 350] width 81 height 20
click at [744, 354] on div "Dostupné" at bounding box center [737, 350] width 65 height 20
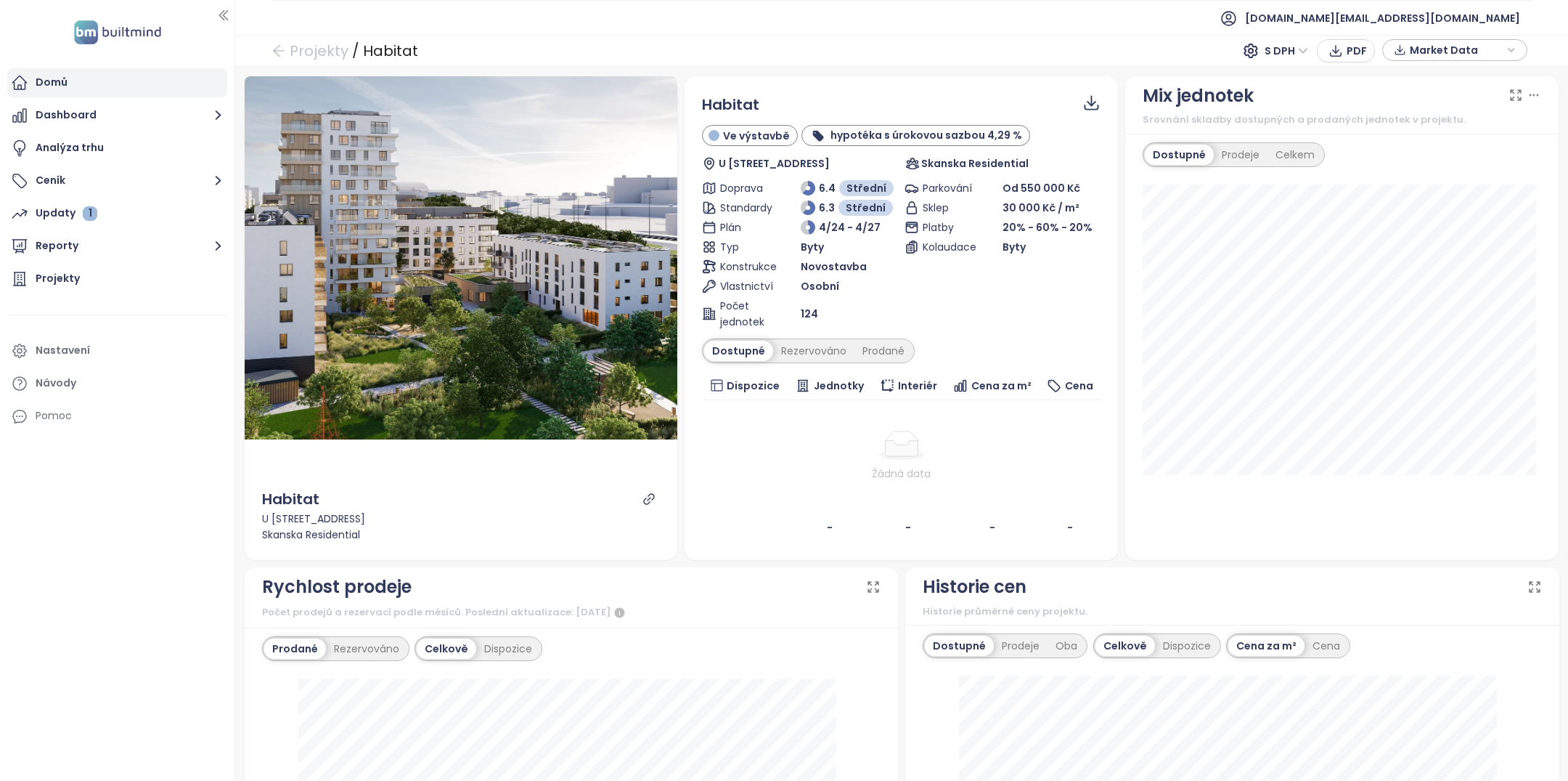
click at [95, 96] on div "Domů" at bounding box center [117, 83] width 220 height 29
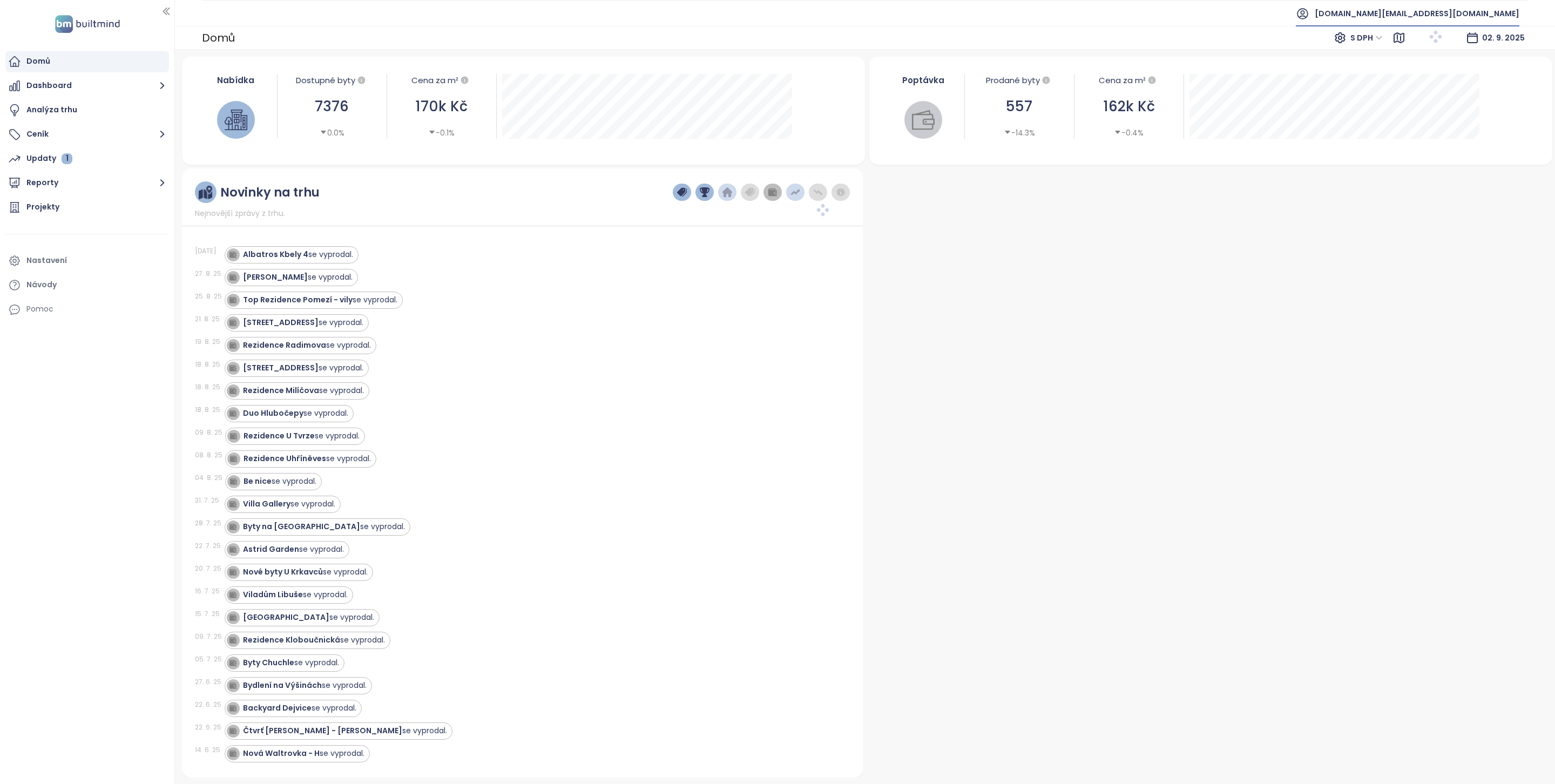
click at [1476, 13] on span "[DOMAIN_NAME][EMAIL_ADDRESS][DOMAIN_NAME]" at bounding box center [1417, 13] width 205 height 26
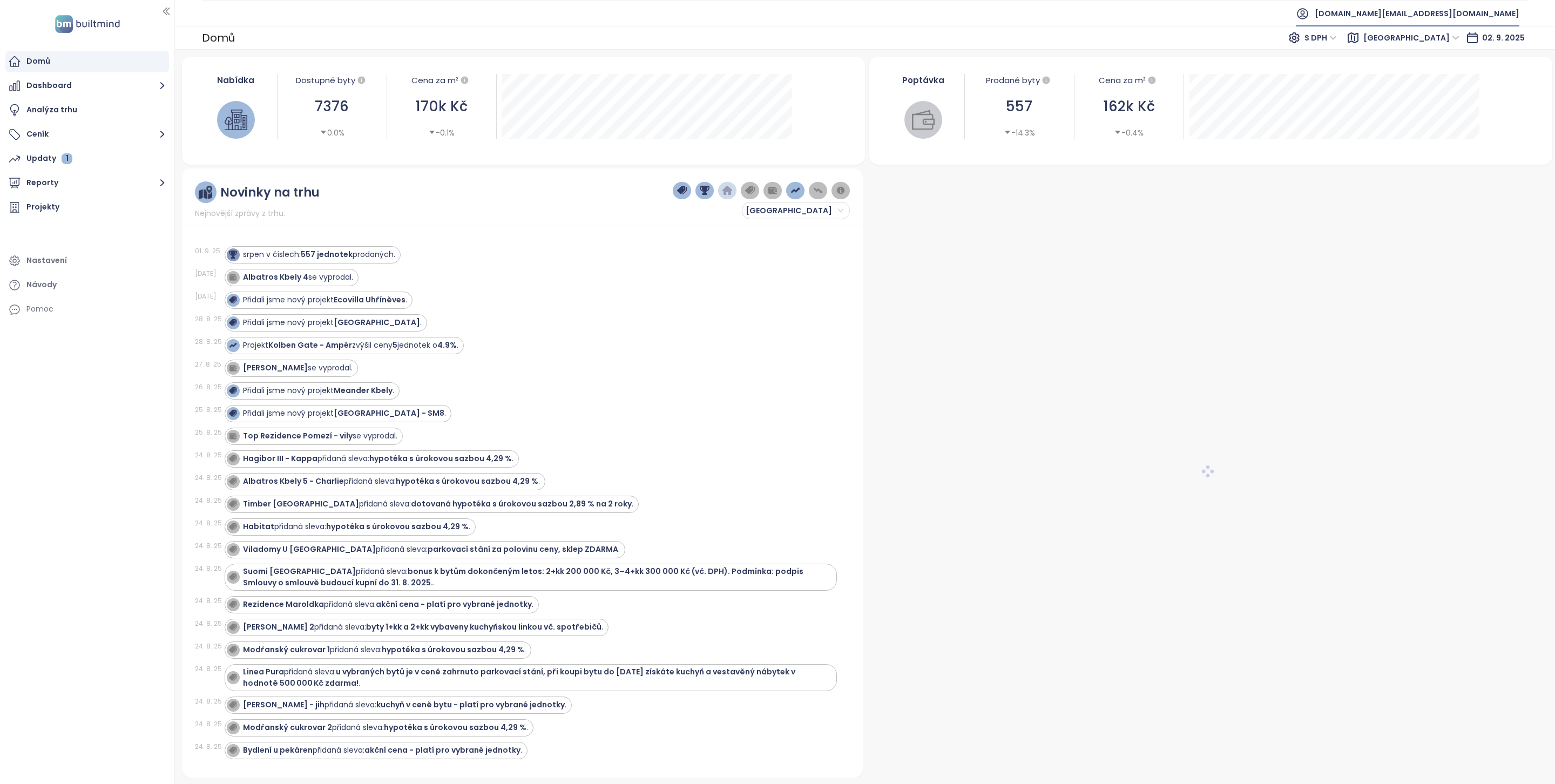
click at [1444, 13] on span "[DOMAIN_NAME][EMAIL_ADDRESS][DOMAIN_NAME]" at bounding box center [1417, 13] width 205 height 26
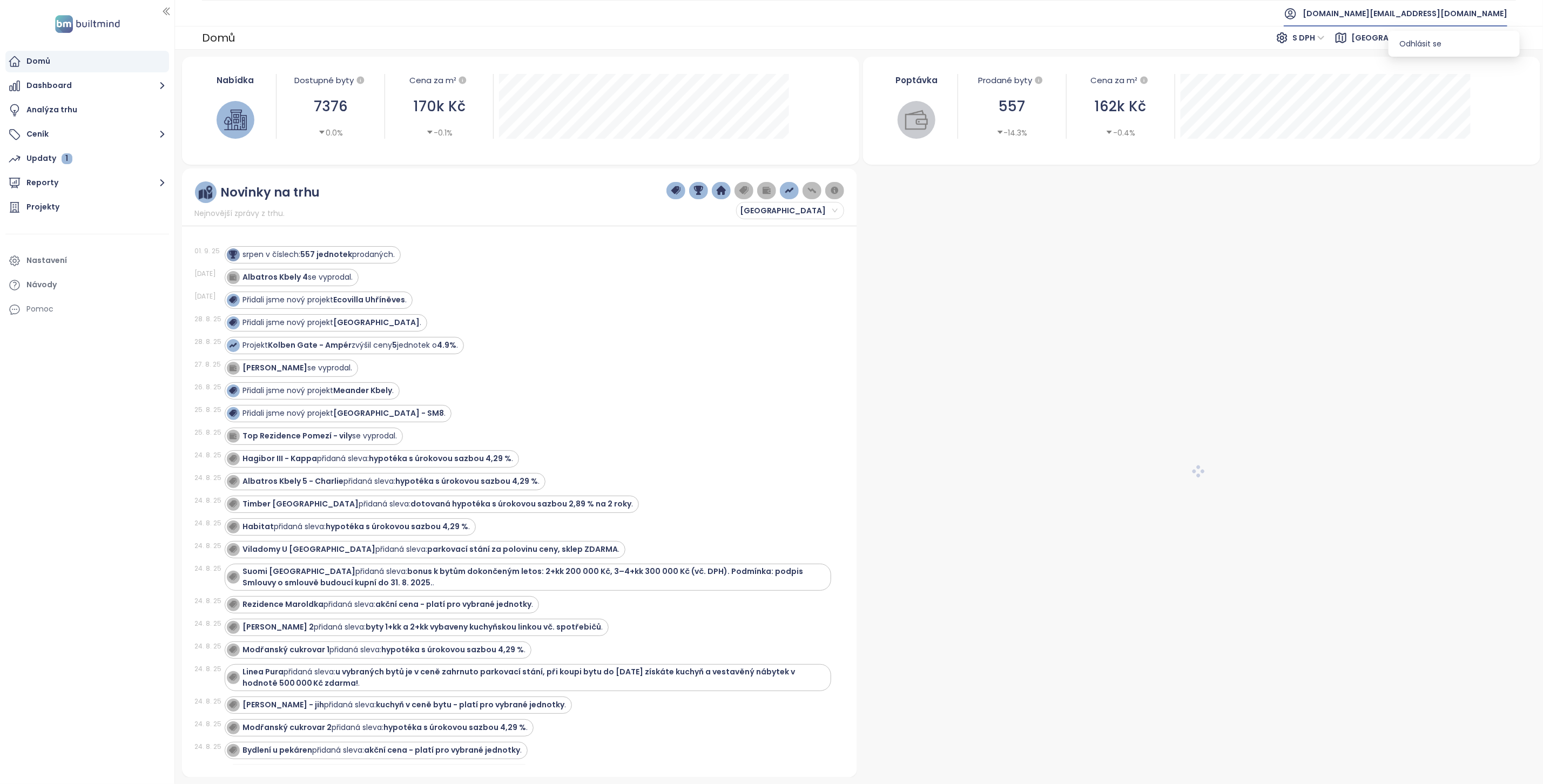
click at [1446, 45] on input "search" at bounding box center [1400, 37] width 94 height 16
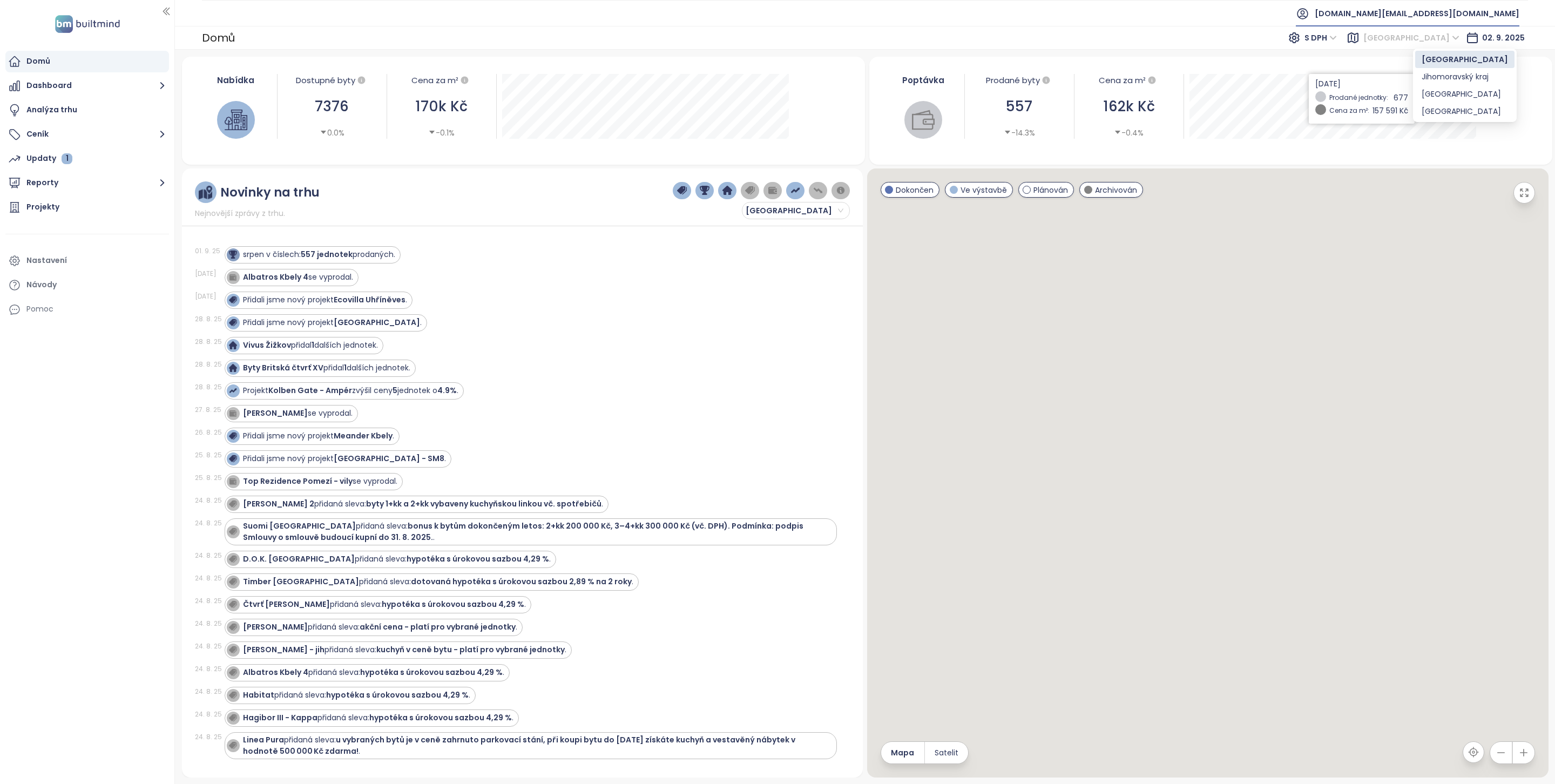
click at [1448, 14] on span "[DOMAIN_NAME][EMAIL_ADDRESS][DOMAIN_NAME]" at bounding box center [1417, 13] width 205 height 26
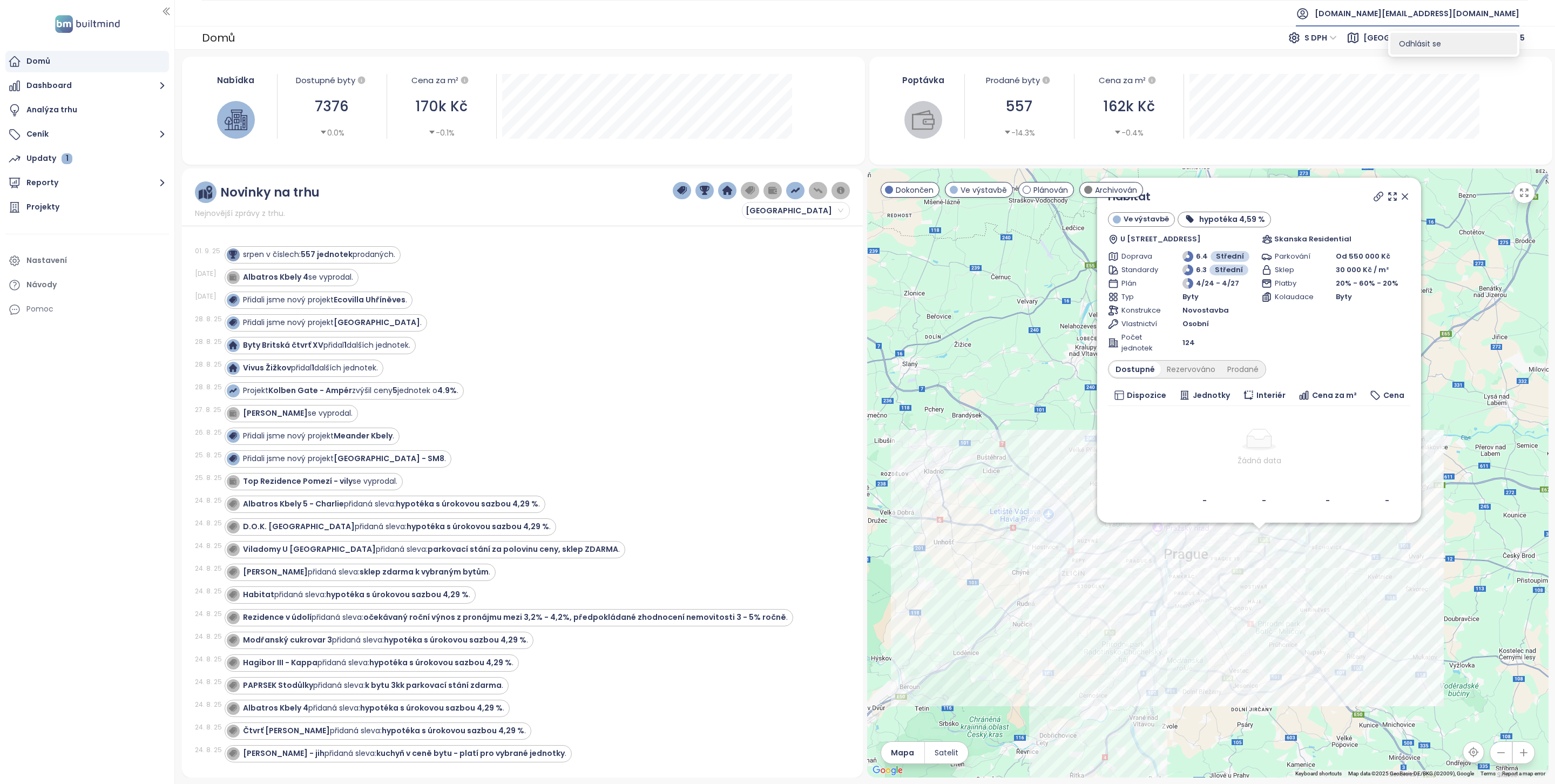
click at [1425, 45] on span "Odhlásit se" at bounding box center [1420, 44] width 42 height 11
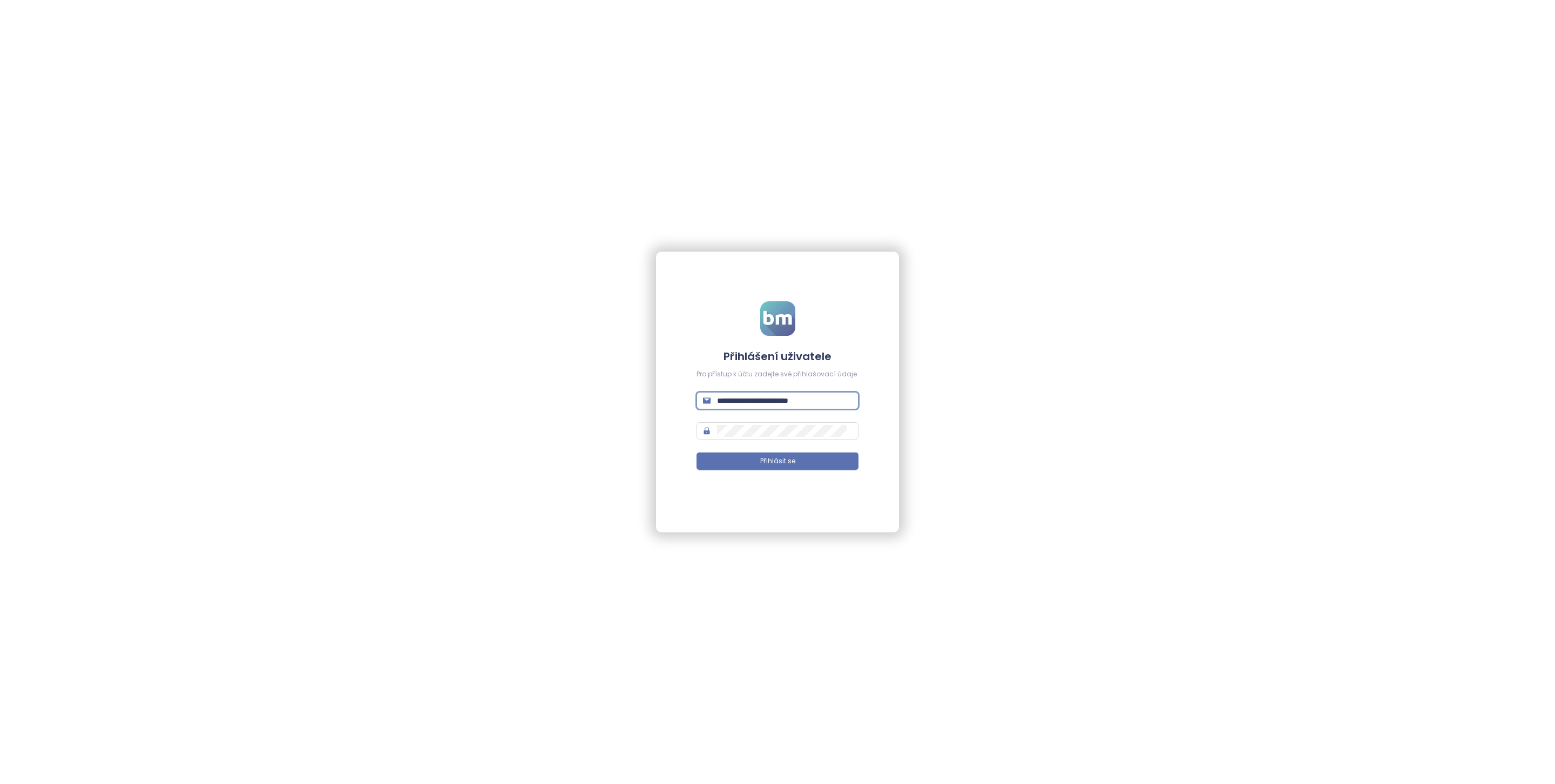
click at [732, 400] on input "**********" at bounding box center [785, 401] width 135 height 12
type input "**********"
click at [826, 464] on button "Přihlásit se" at bounding box center [778, 461] width 162 height 18
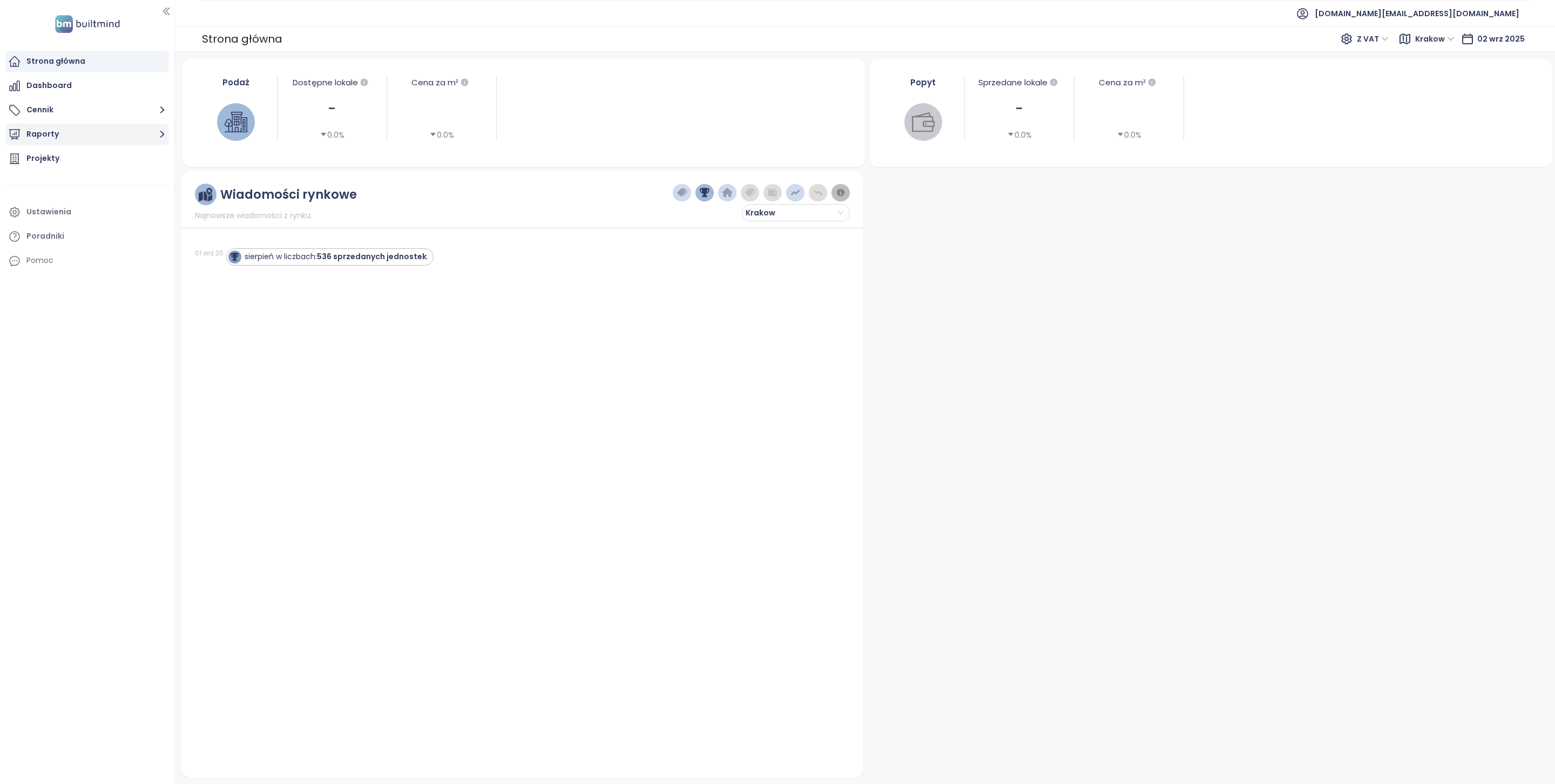
click at [129, 132] on button "Raporty" at bounding box center [87, 135] width 164 height 22
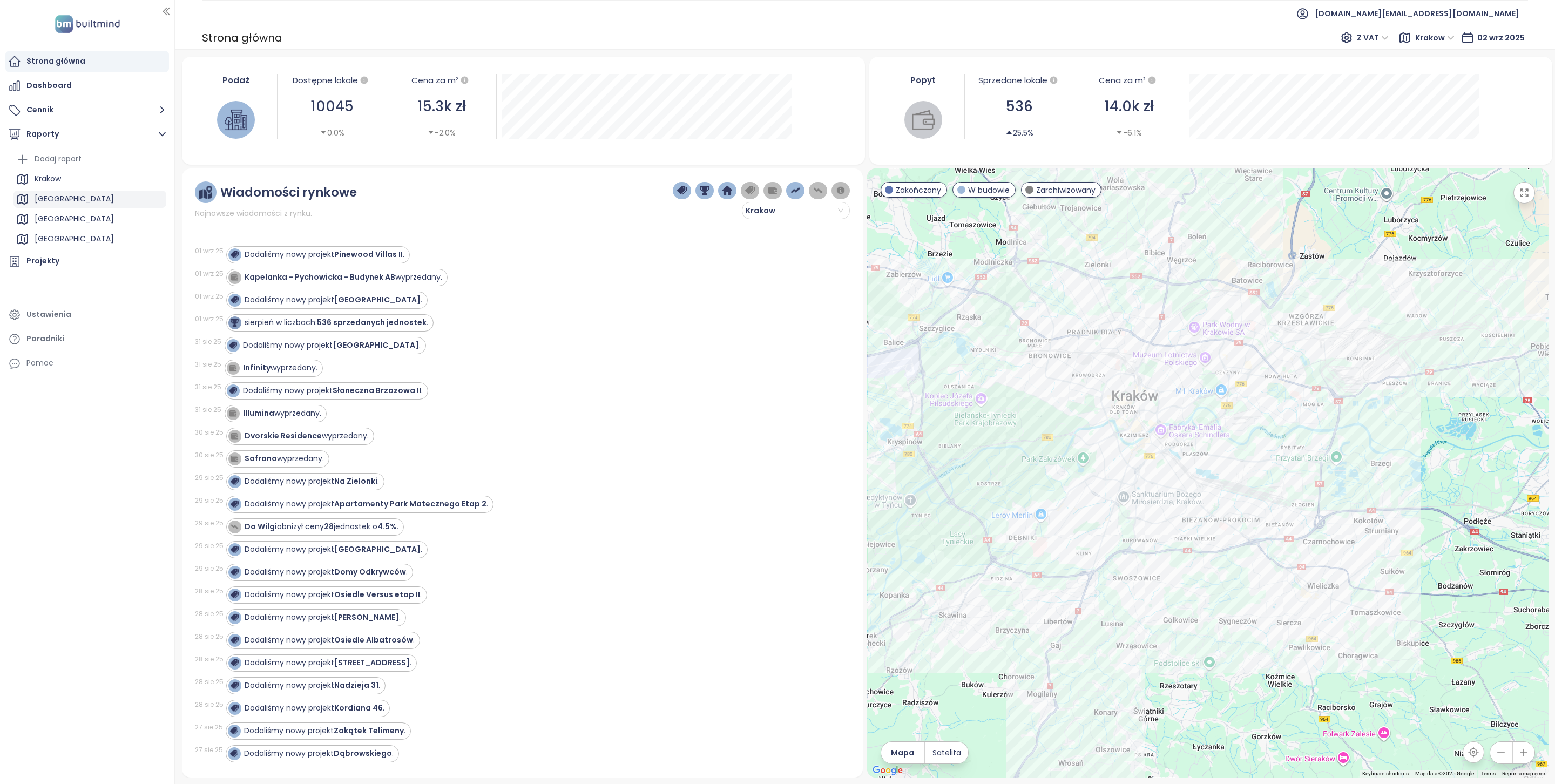
click at [69, 203] on div "[GEOGRAPHIC_DATA]" at bounding box center [74, 199] width 79 height 13
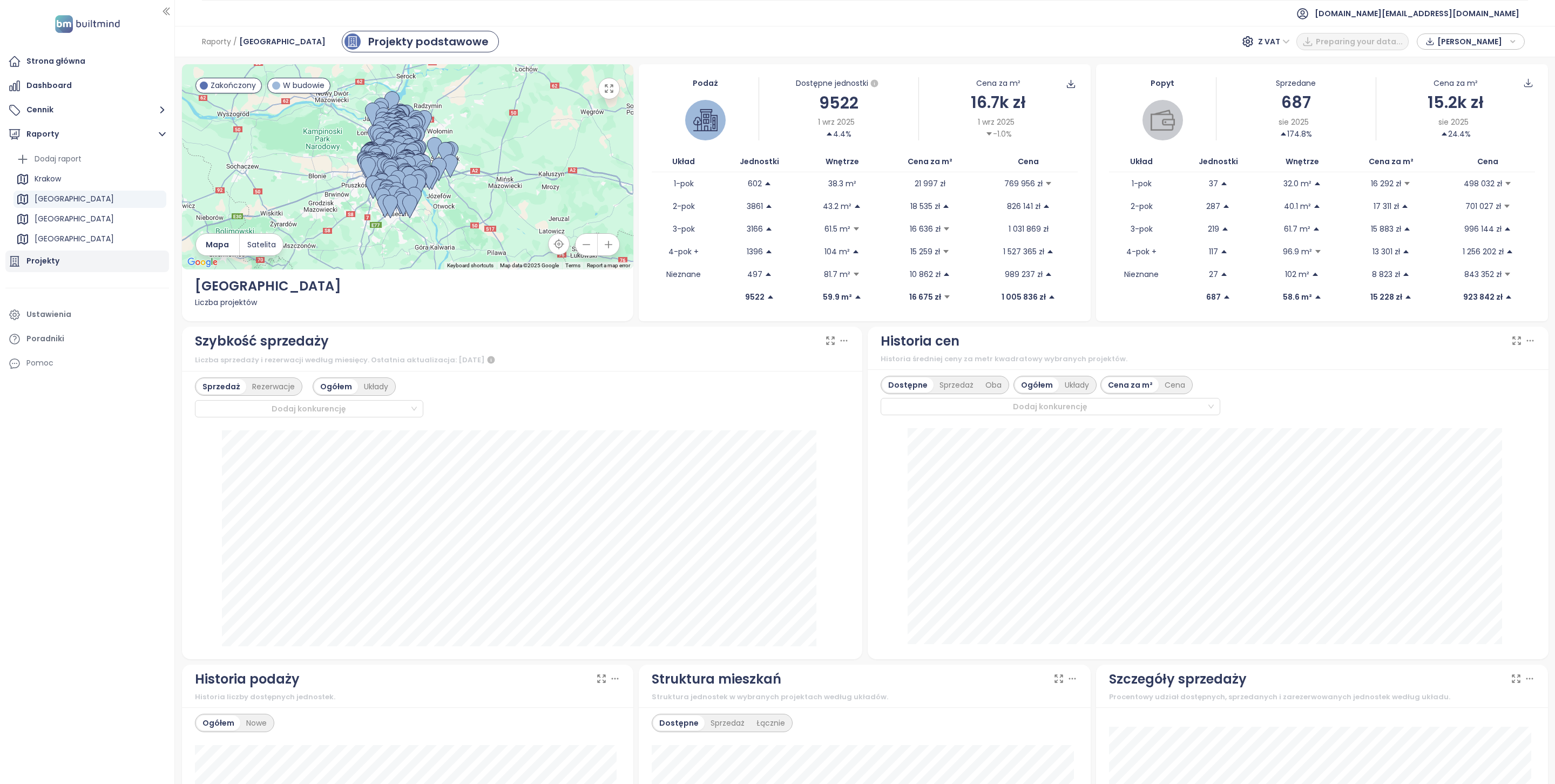
click at [59, 265] on div "Projekty" at bounding box center [87, 261] width 164 height 22
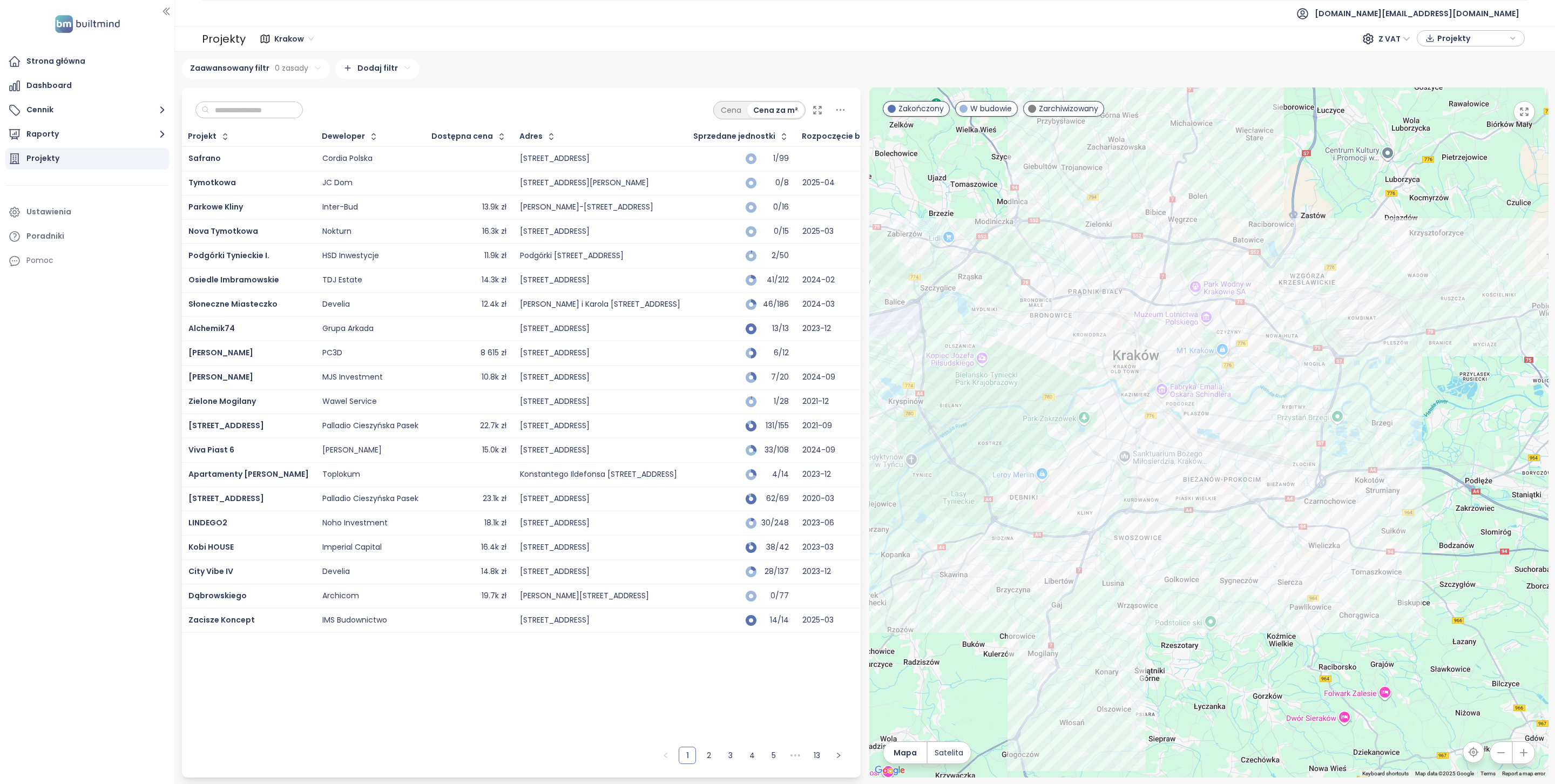
click at [283, 31] on span "Krakow" at bounding box center [293, 39] width 39 height 16
click at [301, 73] on div "[GEOGRAPHIC_DATA]" at bounding box center [317, 78] width 79 height 12
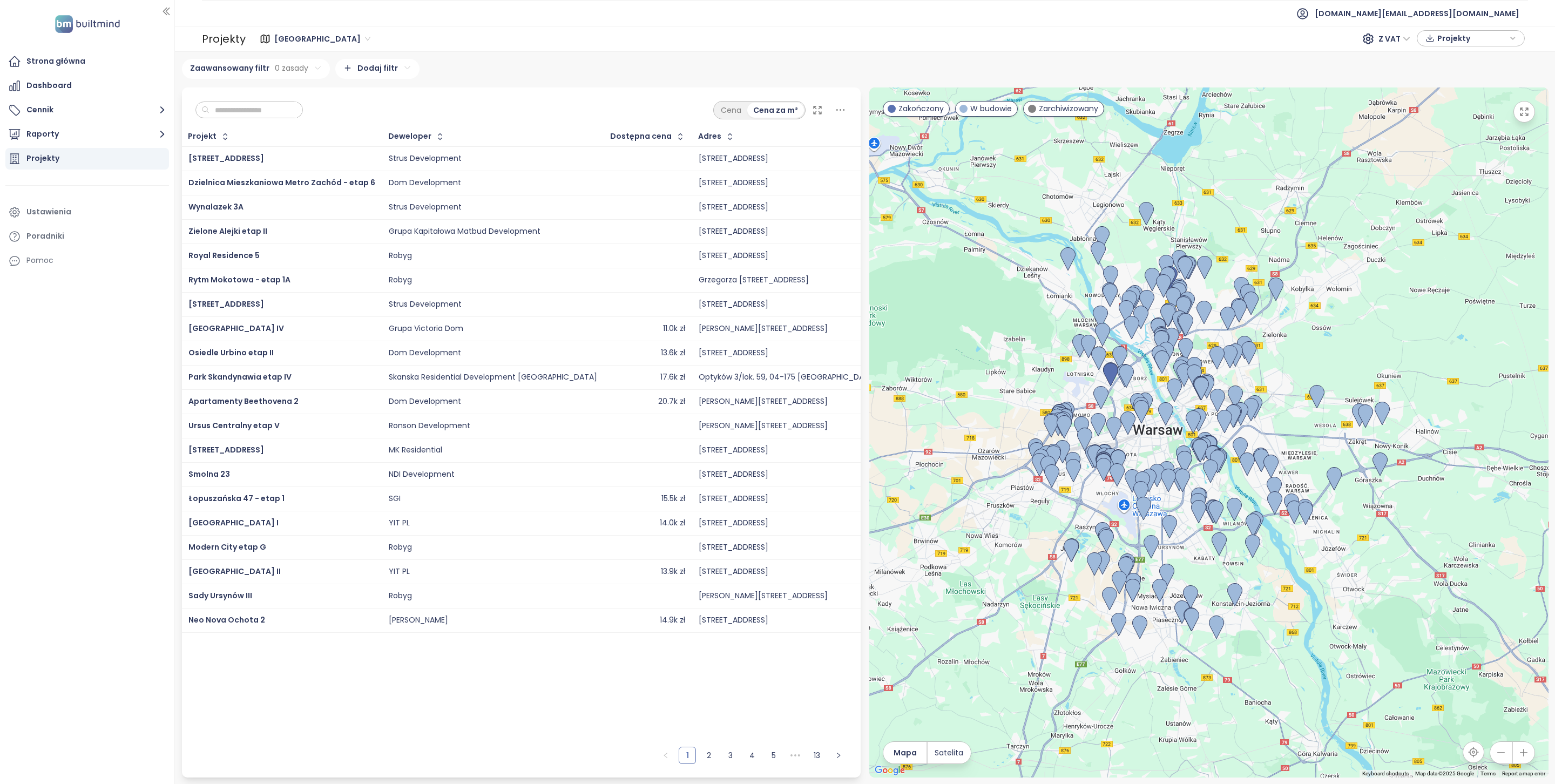
click at [820, 110] on icon at bounding box center [817, 110] width 11 height 11
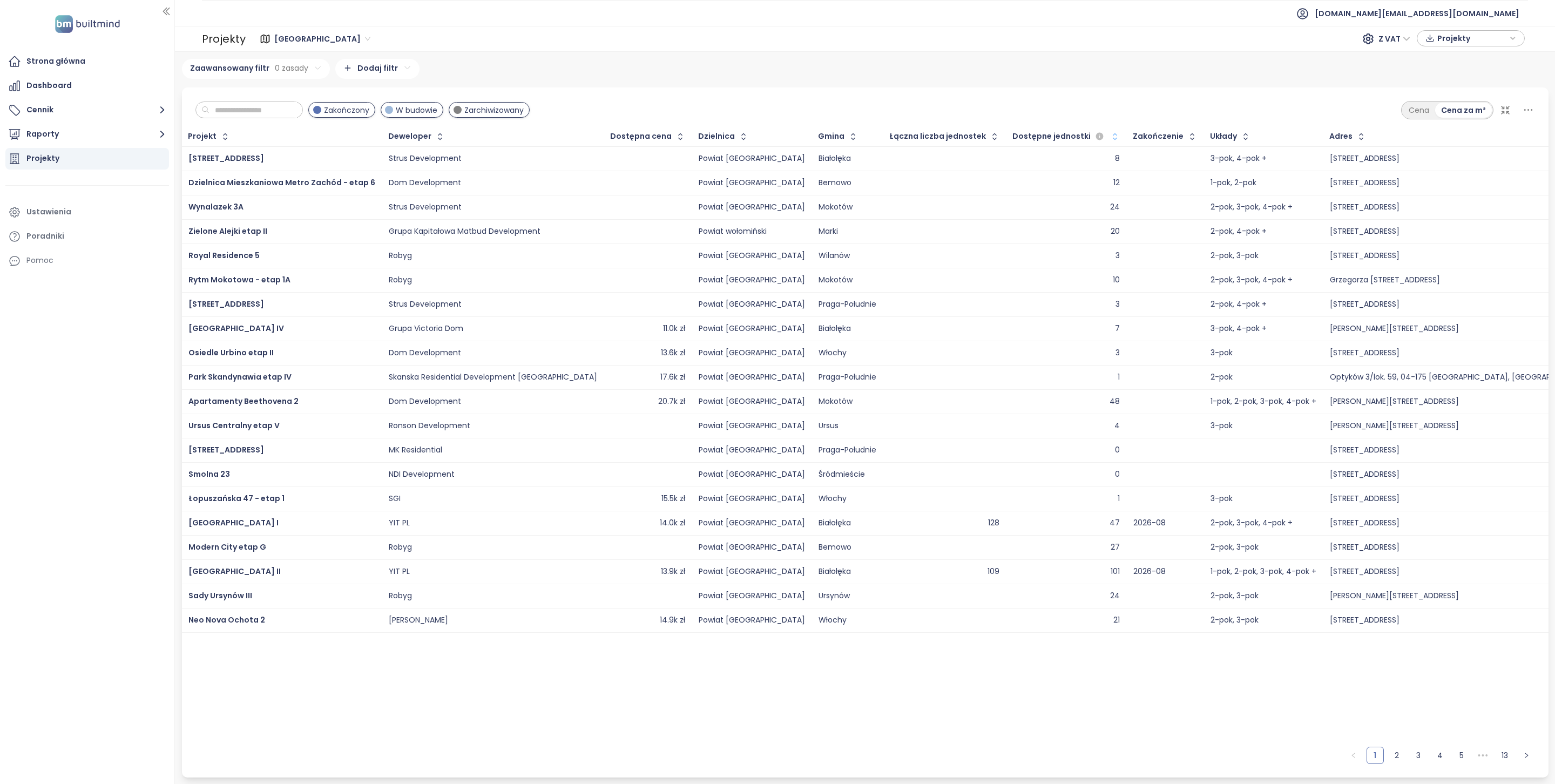
click at [1110, 136] on icon "button" at bounding box center [1115, 136] width 11 height 11
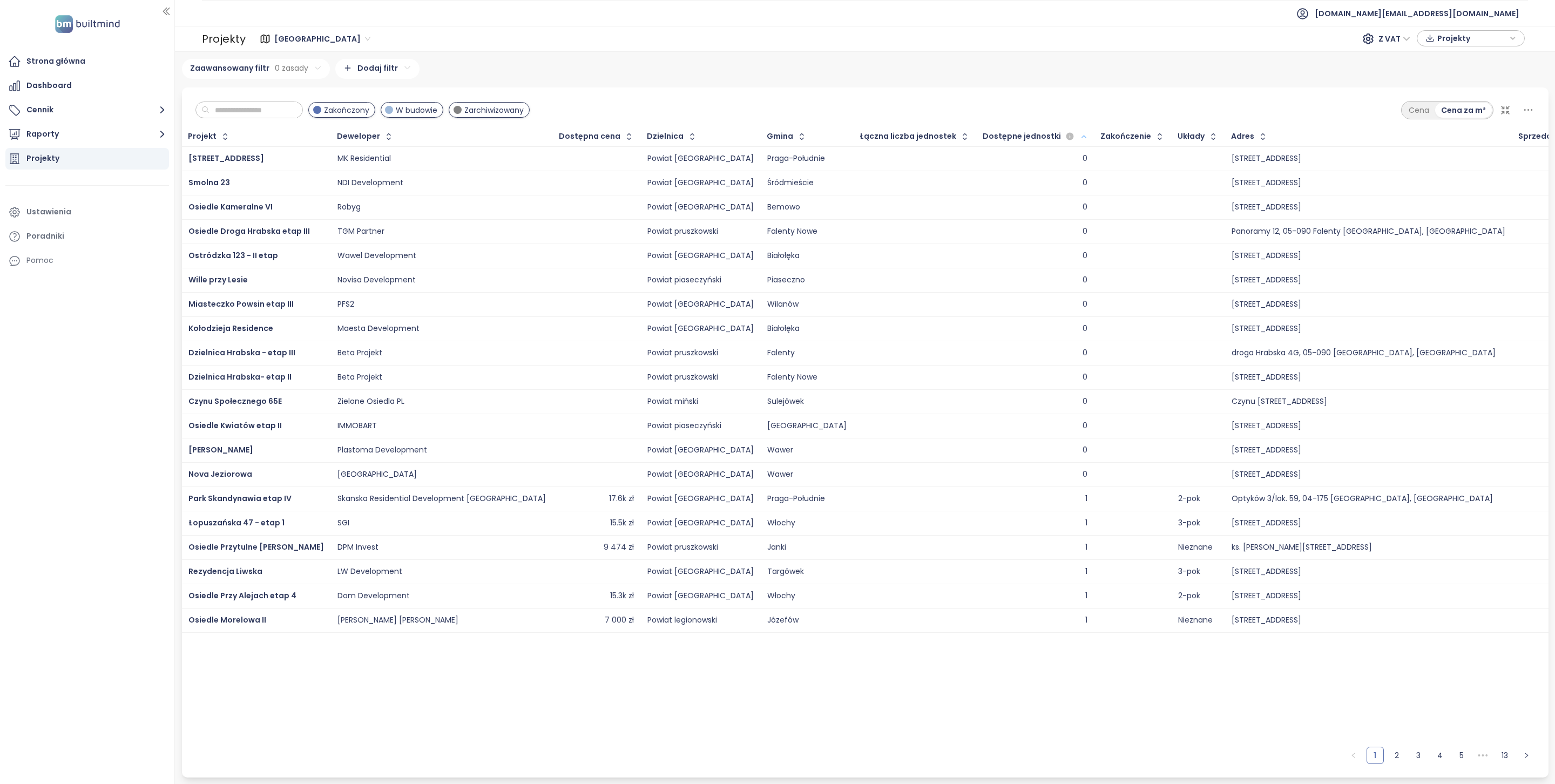
click at [1082, 136] on icon "button" at bounding box center [1084, 137] width 4 height 2
